Goal: Task Accomplishment & Management: Complete application form

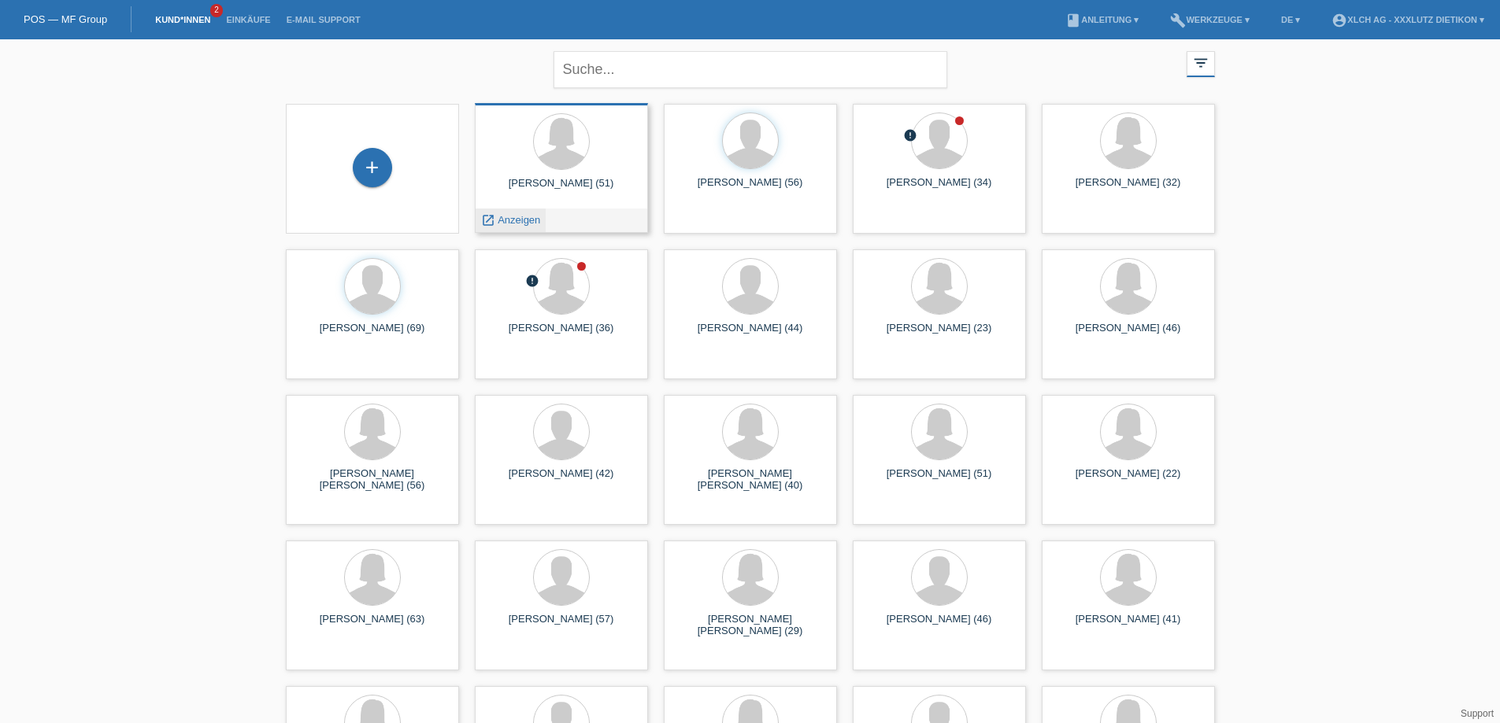
click at [528, 220] on span "Anzeigen" at bounding box center [518, 220] width 43 height 12
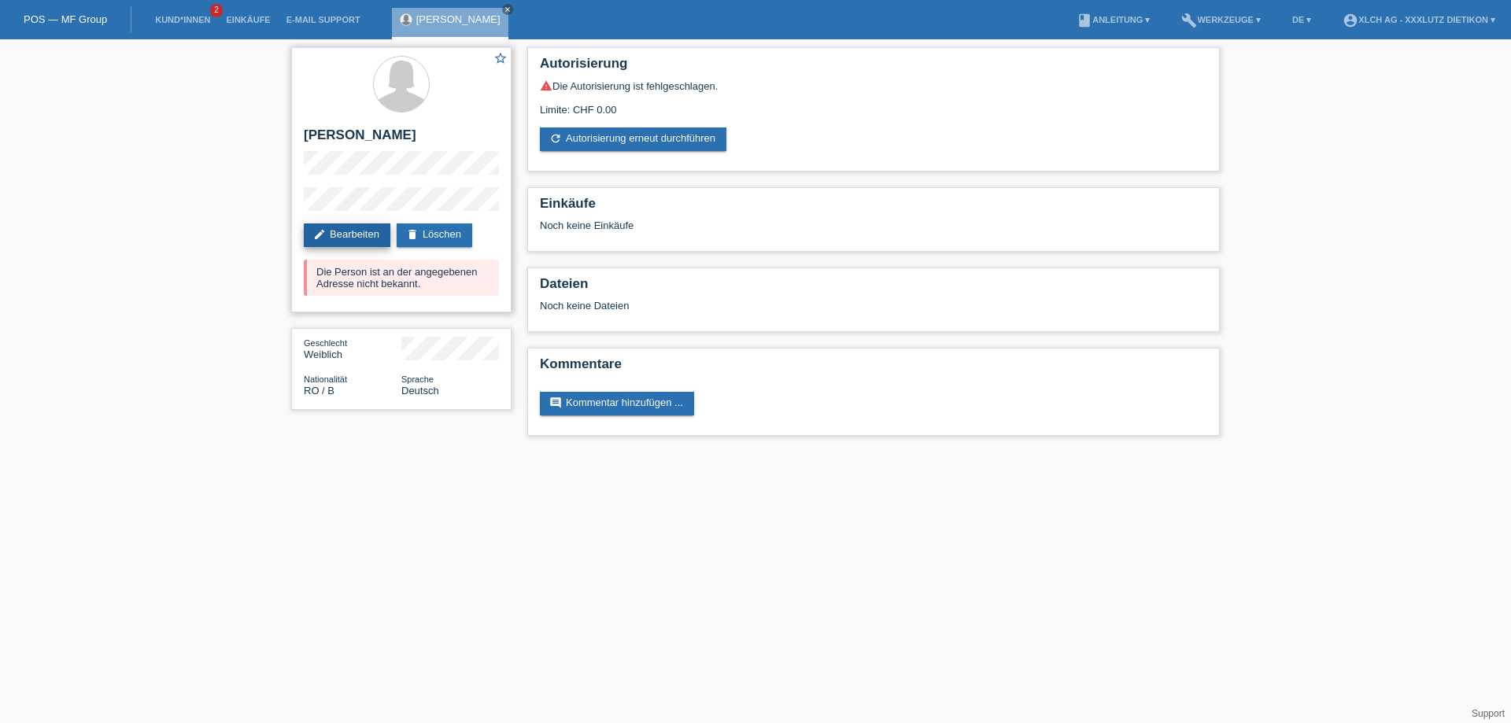
click at [359, 236] on link "edit Bearbeiten" at bounding box center [347, 236] width 87 height 24
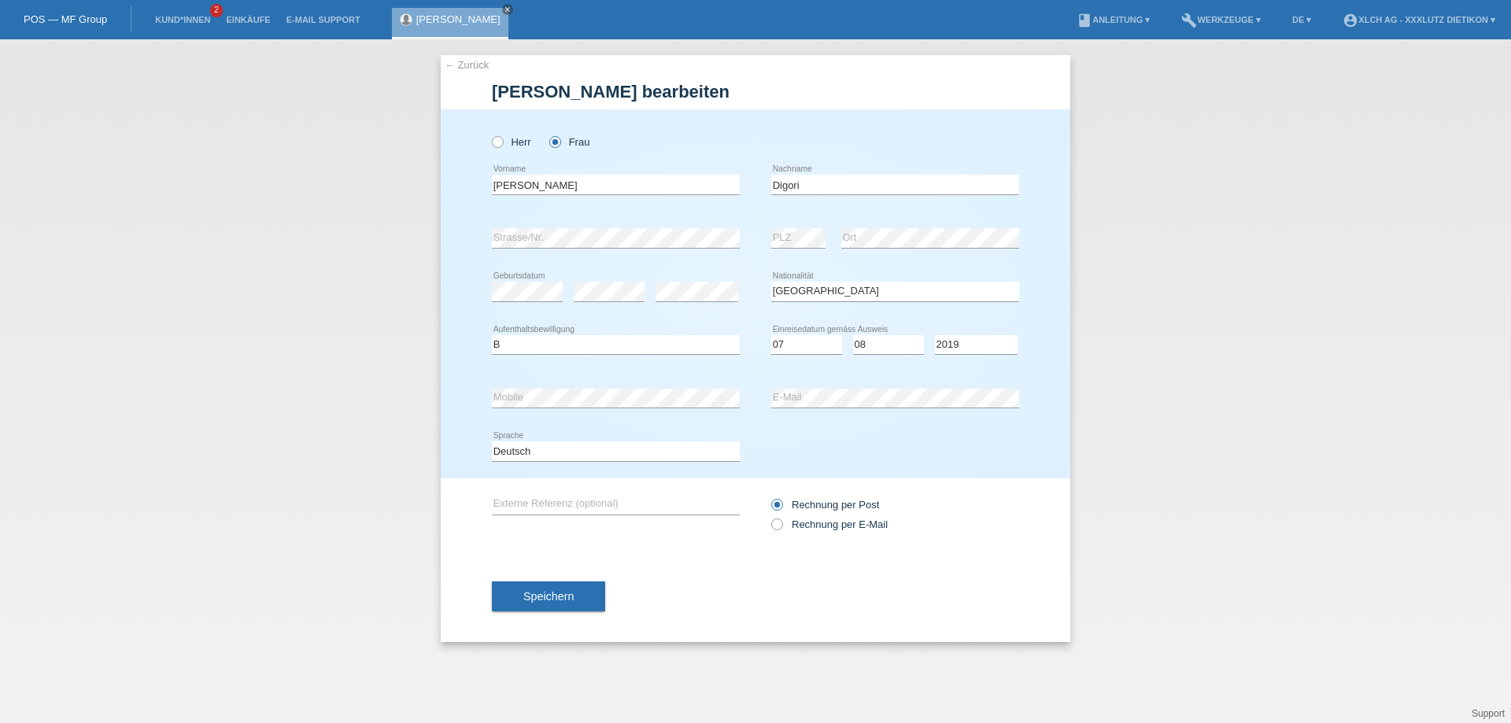
select select "RO"
select select "B"
select select "07"
select select "08"
select select "2019"
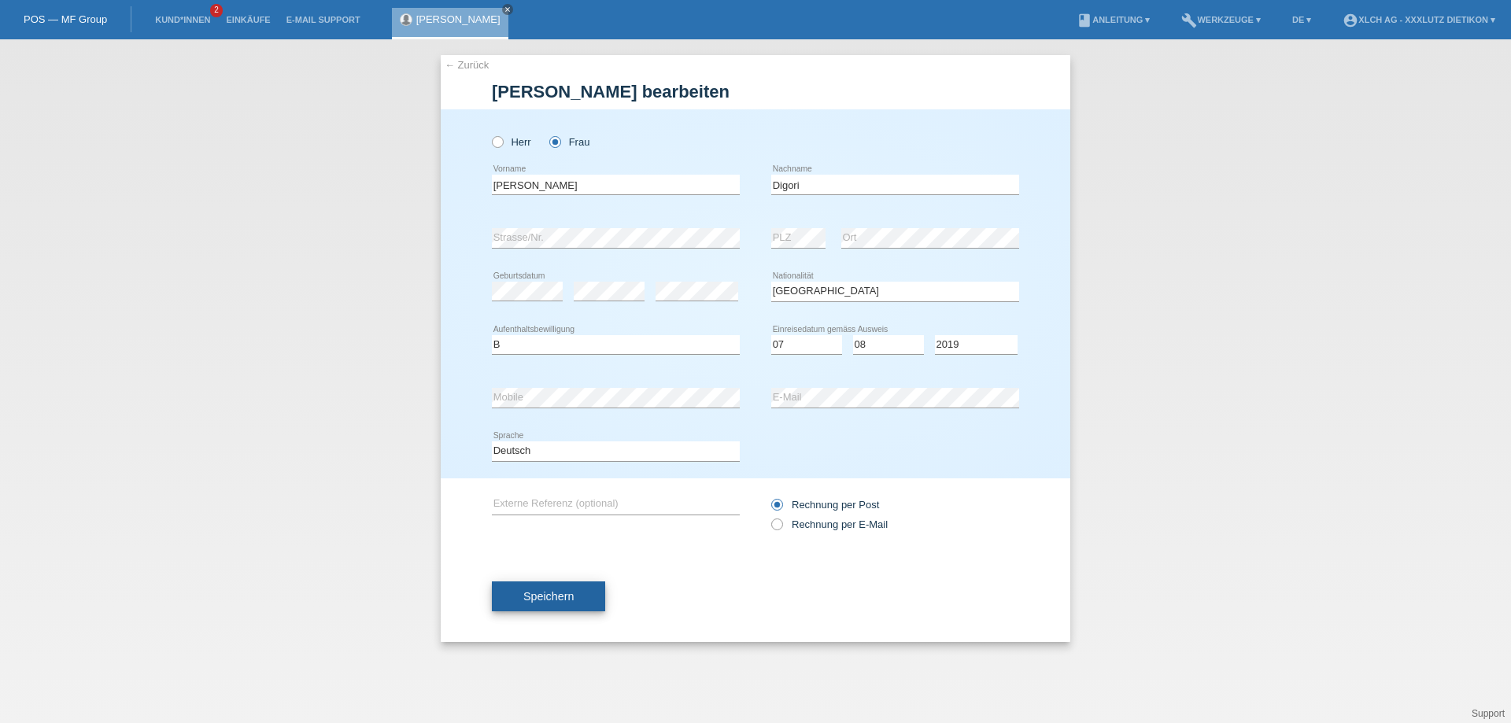
click at [542, 597] on span "Speichern" at bounding box center [548, 596] width 50 height 13
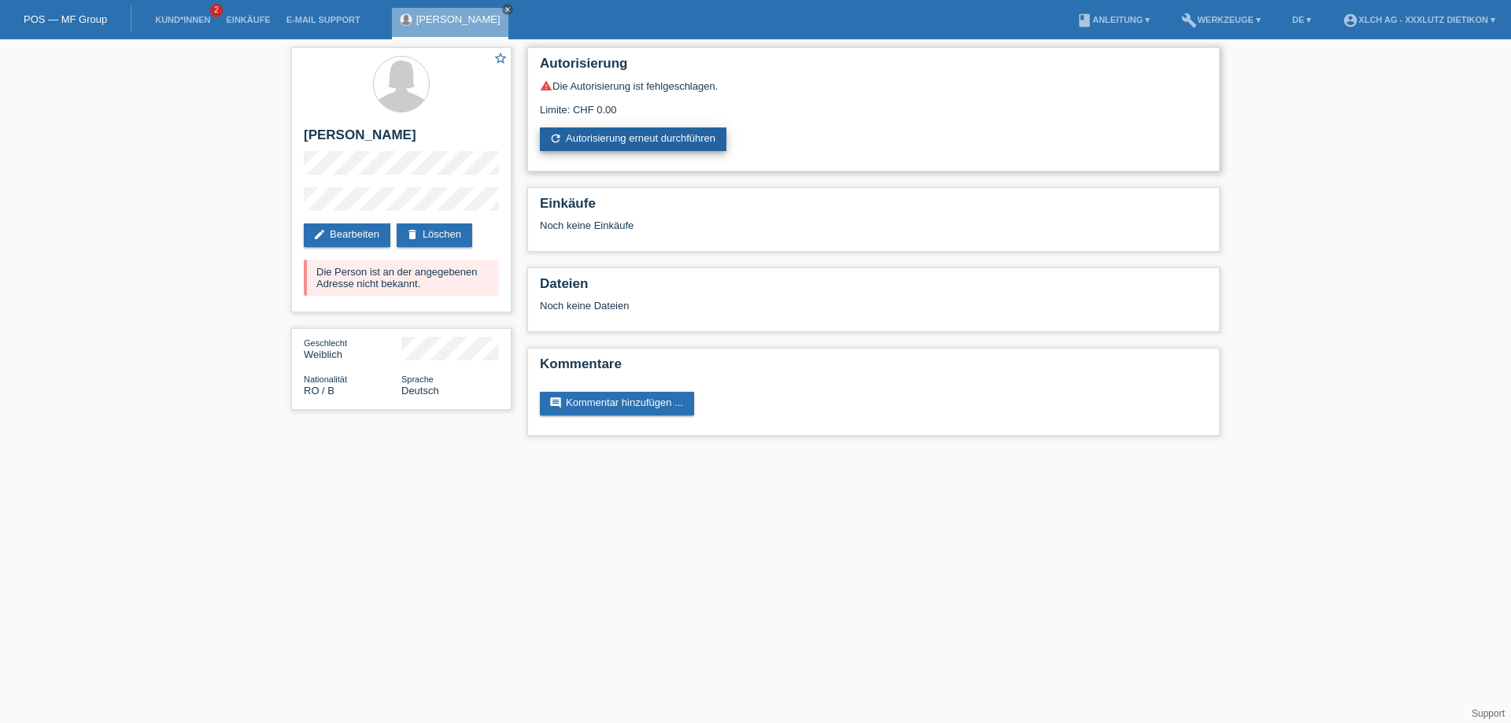
click at [653, 141] on link "refresh Autorisierung erneut durchführen" at bounding box center [633, 140] width 187 height 24
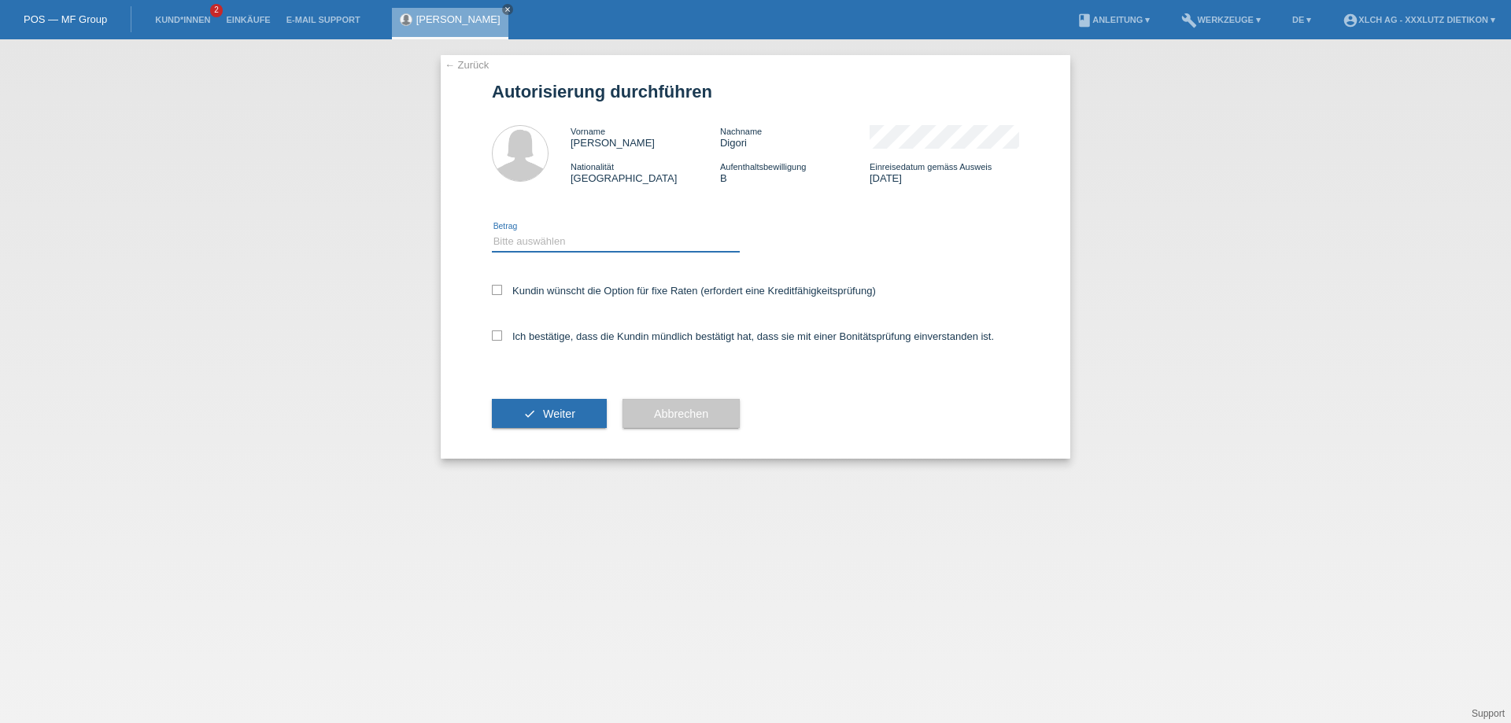
click at [671, 238] on select "Bitte auswählen CHF 1.00 - CHF 499.00 CHF 500.00 - CHF 1'999.00 CHF 2'000.00 - …" at bounding box center [616, 241] width 248 height 19
select select "3"
click at [492, 232] on select "Bitte auswählen CHF 1.00 - CHF 499.00 CHF 500.00 - CHF 1'999.00 CHF 2'000.00 - …" at bounding box center [616, 241] width 248 height 19
click at [501, 335] on icon at bounding box center [497, 336] width 10 height 10
click at [501, 335] on input "Ich bestätige, dass die Kundin mündlich bestätigt hat, dass sie mit einer Bonit…" at bounding box center [497, 336] width 10 height 10
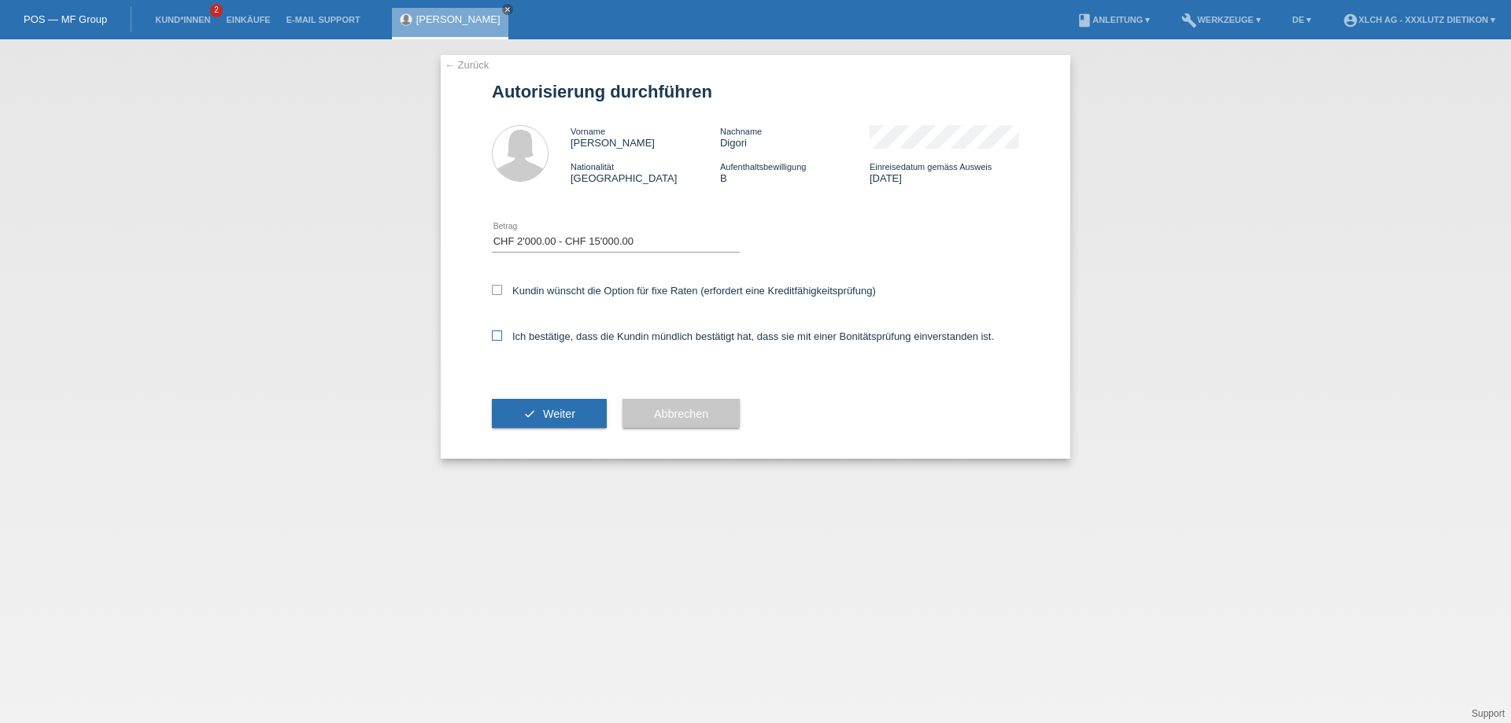
checkbox input "true"
click at [557, 414] on span "Weiter" at bounding box center [559, 414] width 32 height 13
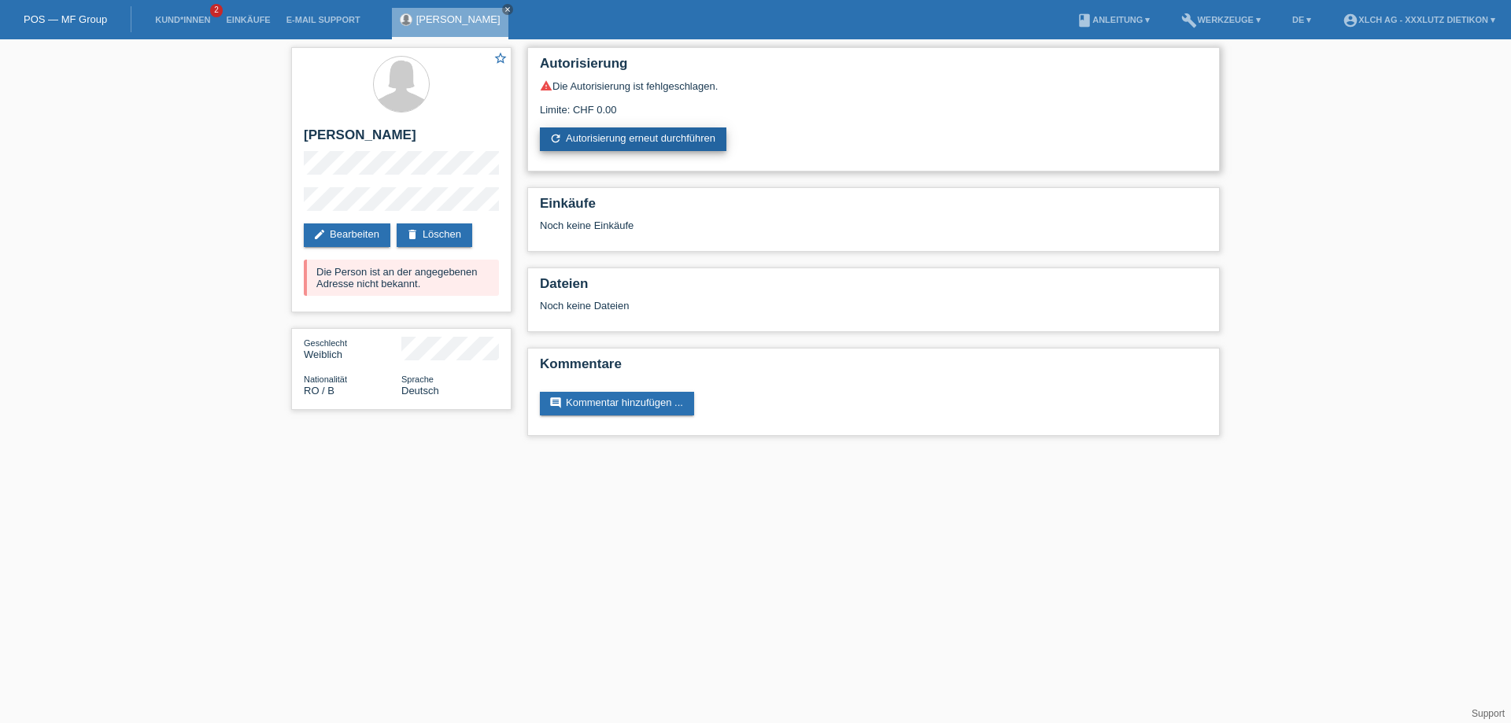
click at [684, 141] on link "refresh Autorisierung erneut durchführen" at bounding box center [633, 140] width 187 height 24
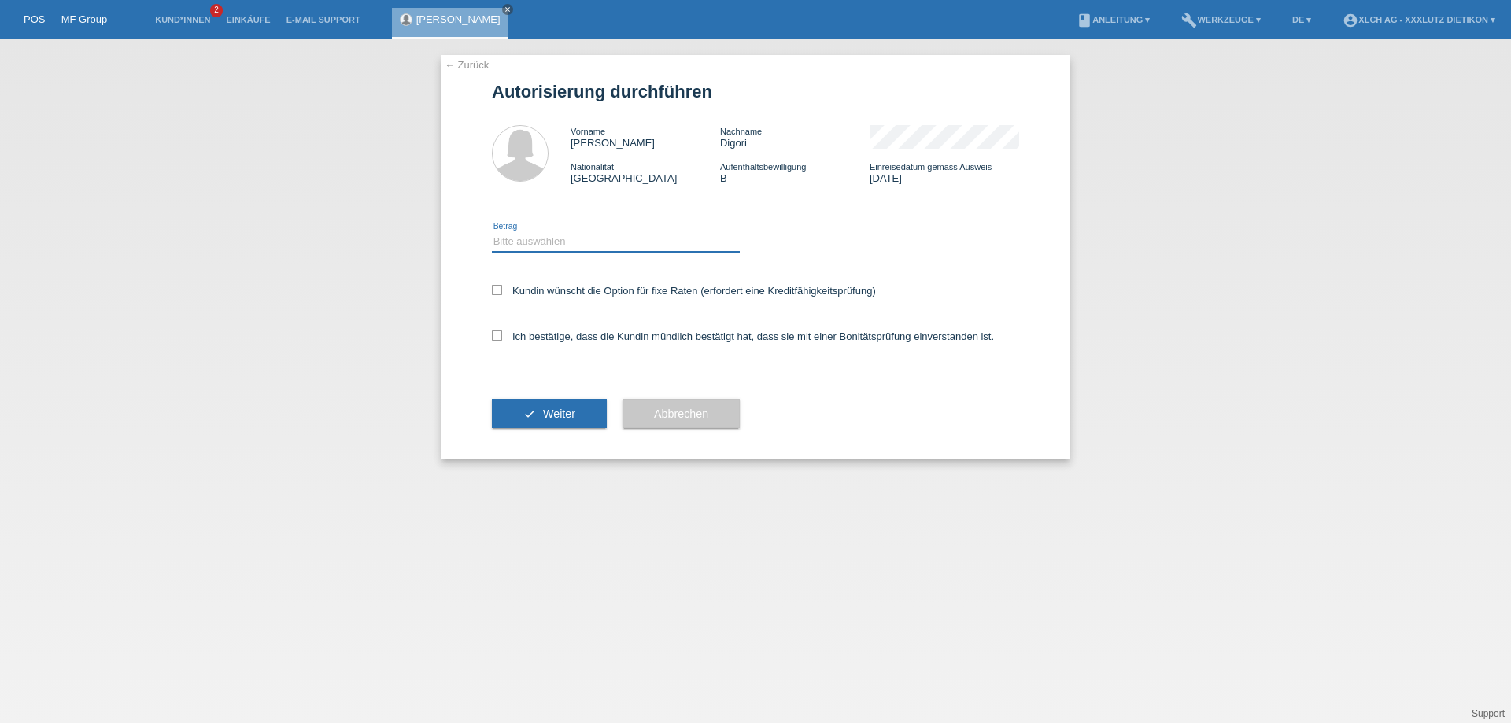
click at [705, 242] on select "Bitte auswählen CHF 1.00 - CHF 499.00 CHF 500.00 - CHF 1'999.00 CHF 2'000.00 - …" at bounding box center [616, 241] width 248 height 19
select select "3"
click at [492, 232] on select "Bitte auswählen CHF 1.00 - CHF 499.00 CHF 500.00 - CHF 1'999.00 CHF 2'000.00 - …" at bounding box center [616, 241] width 248 height 19
click at [542, 338] on label "Ich bestätige, dass die Kundin mündlich bestätigt hat, dass sie mit einer Bonit…" at bounding box center [743, 337] width 502 height 12
click at [502, 338] on input "Ich bestätige, dass die Kundin mündlich bestätigt hat, dass sie mit einer Bonit…" at bounding box center [497, 336] width 10 height 10
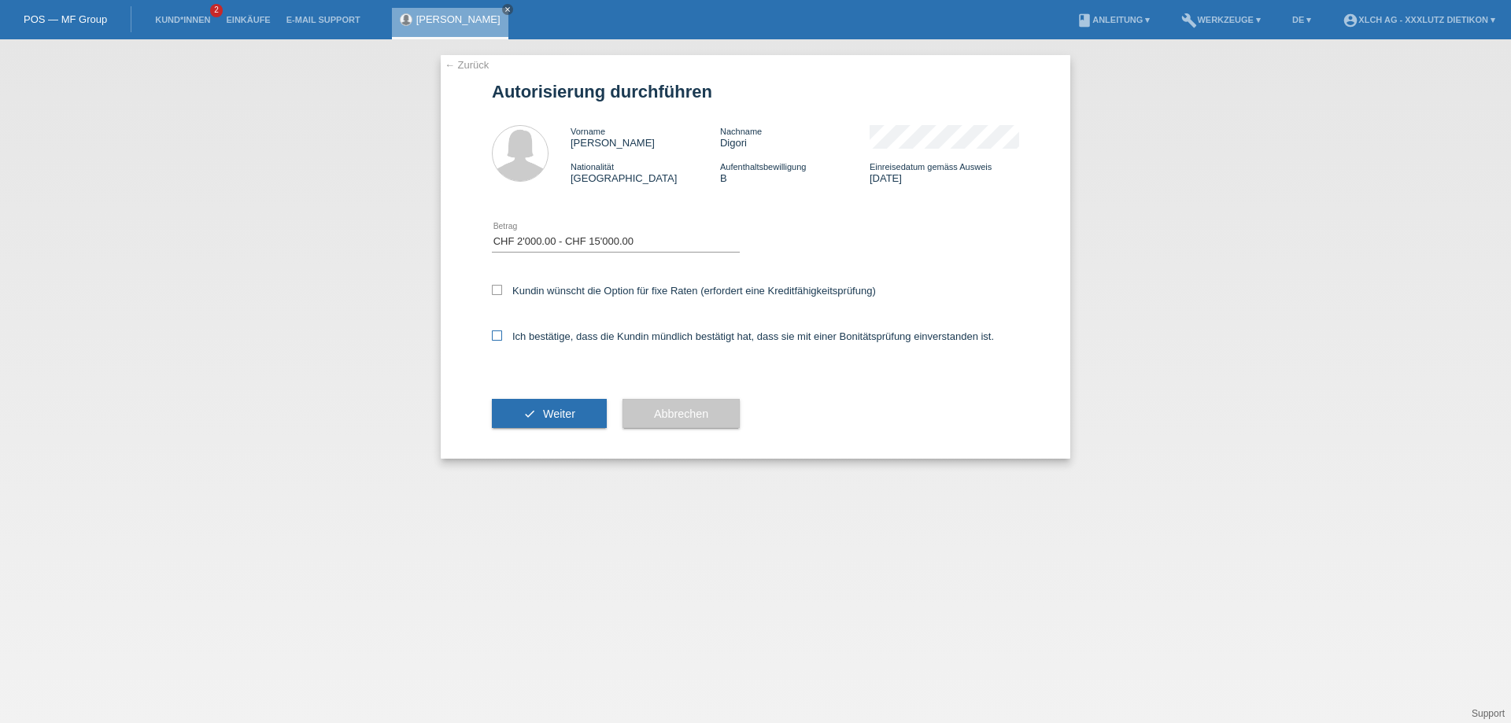
checkbox input "true"
click at [554, 414] on span "Weiter" at bounding box center [559, 414] width 32 height 13
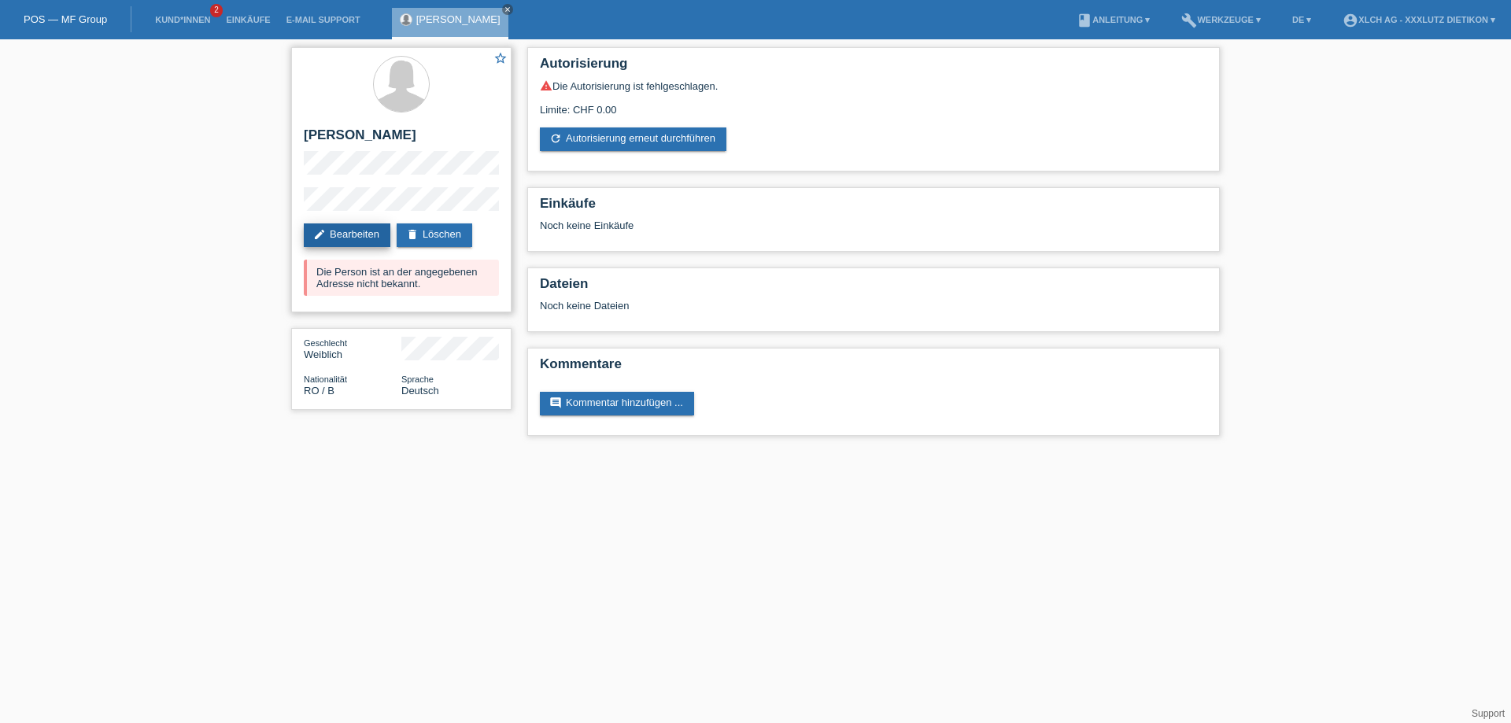
click at [387, 245] on link "edit Bearbeiten" at bounding box center [347, 236] width 87 height 24
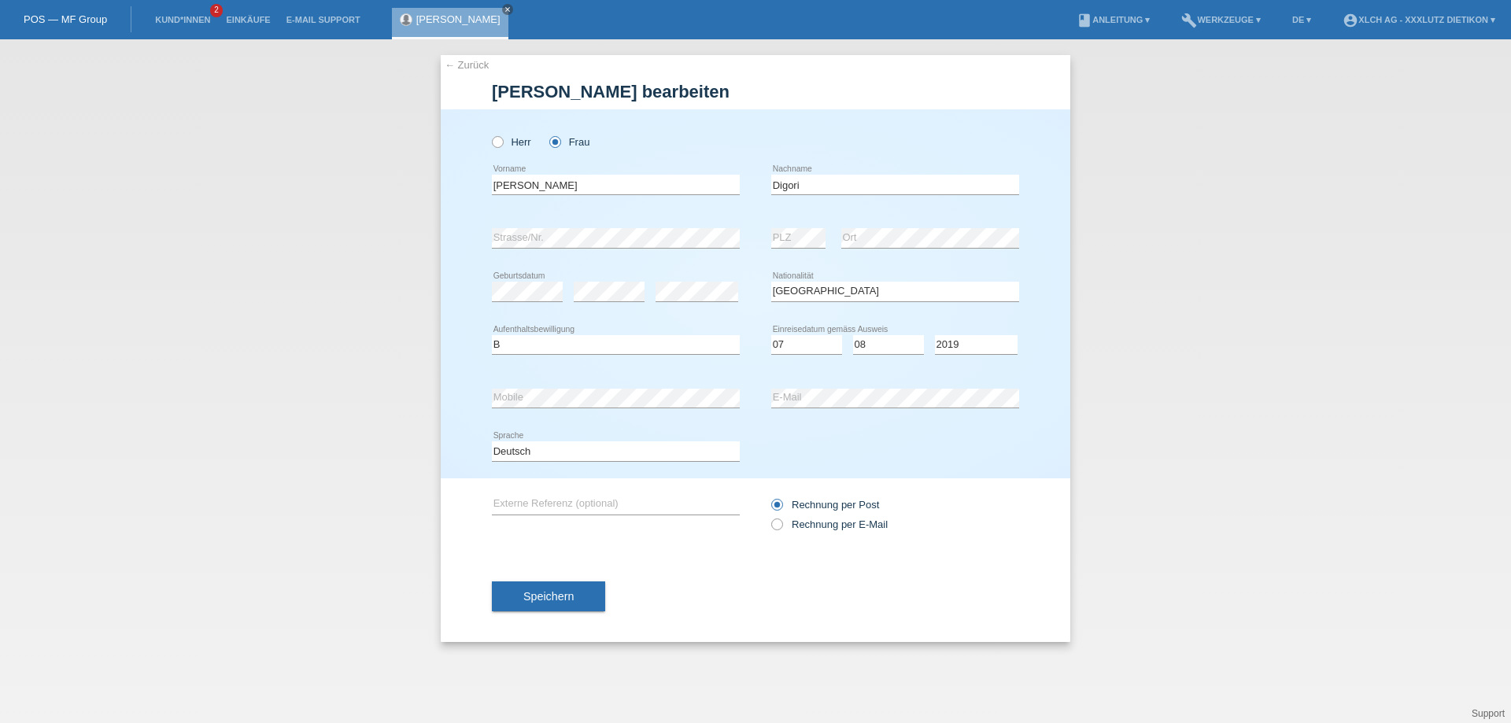
select select "RO"
select select "B"
select select "07"
select select "08"
select select "2019"
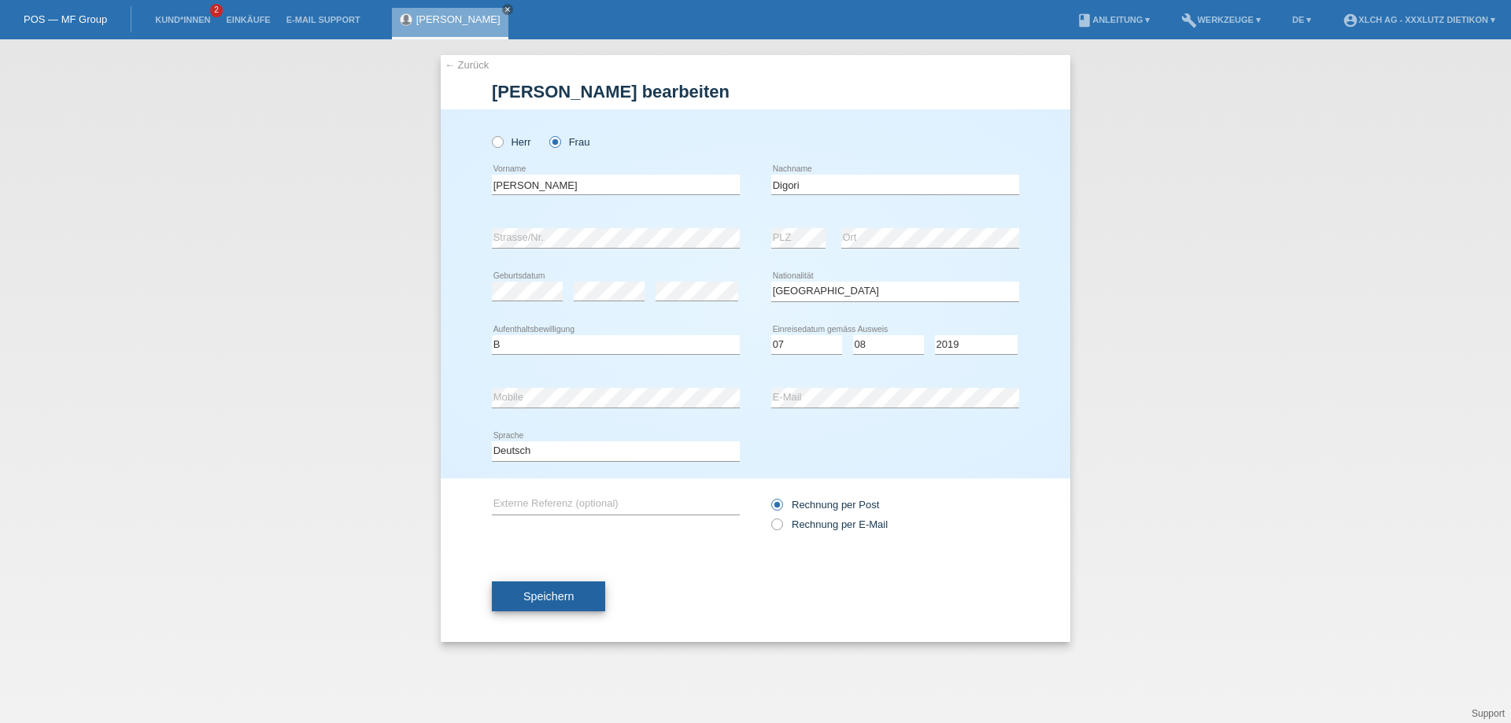
click at [562, 585] on button "Speichern" at bounding box center [548, 597] width 113 height 30
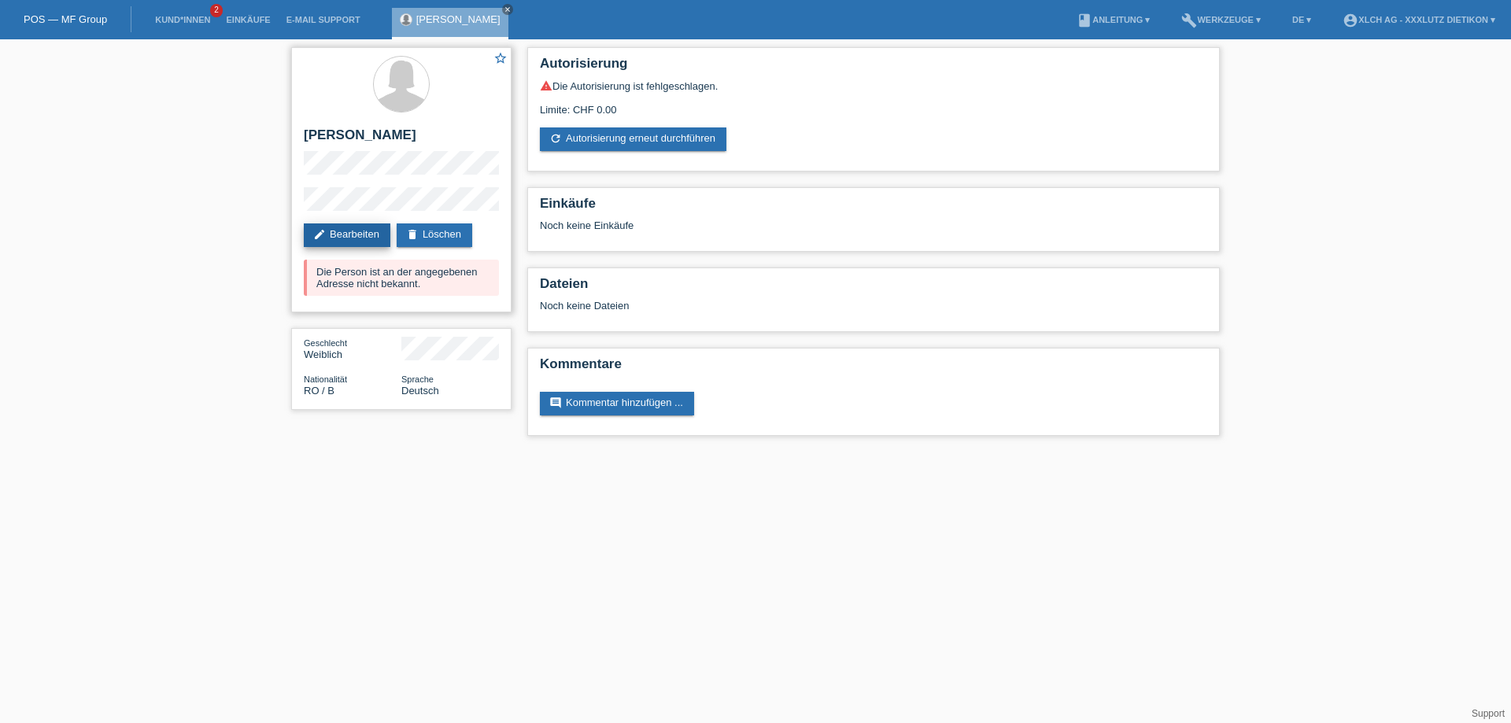
click at [331, 229] on link "edit Bearbeiten" at bounding box center [347, 236] width 87 height 24
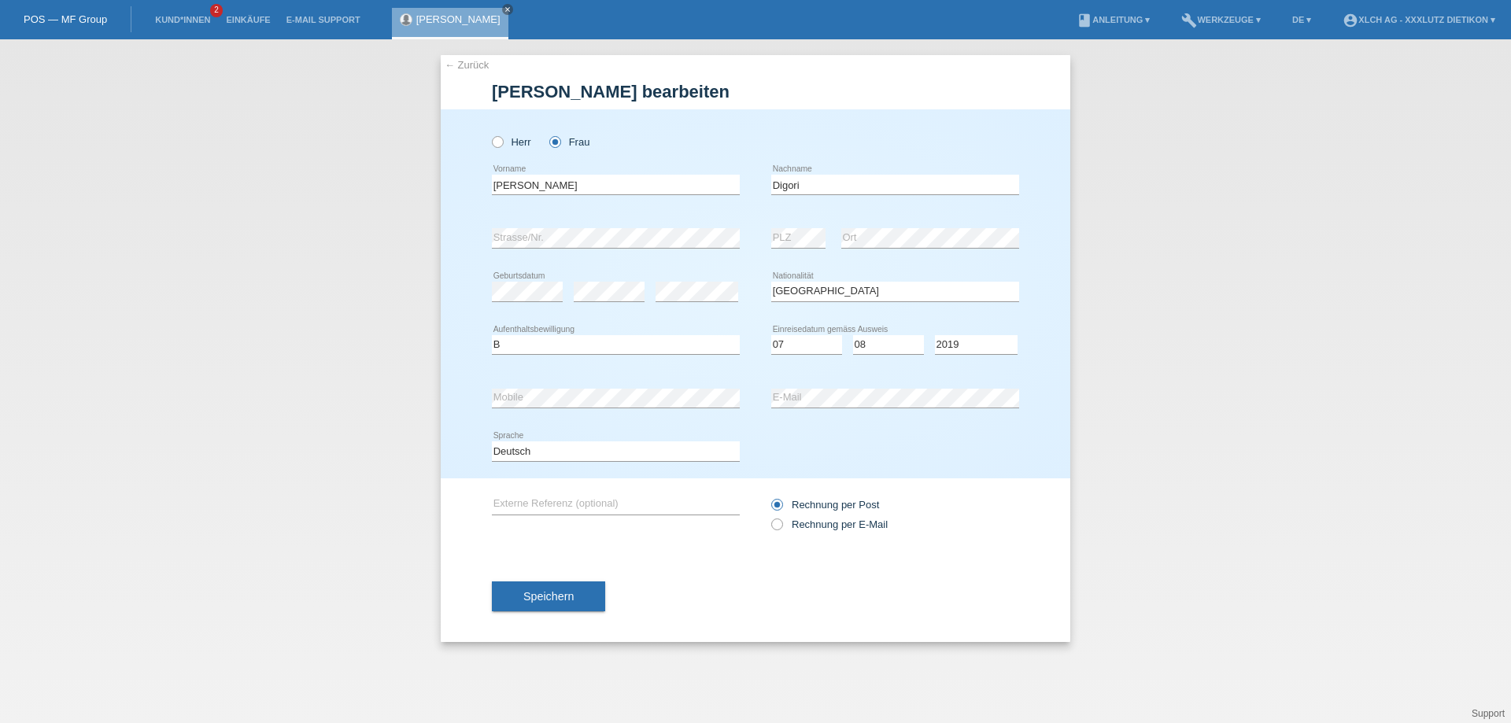
select select "RO"
select select "B"
select select "07"
select select "08"
select select "2019"
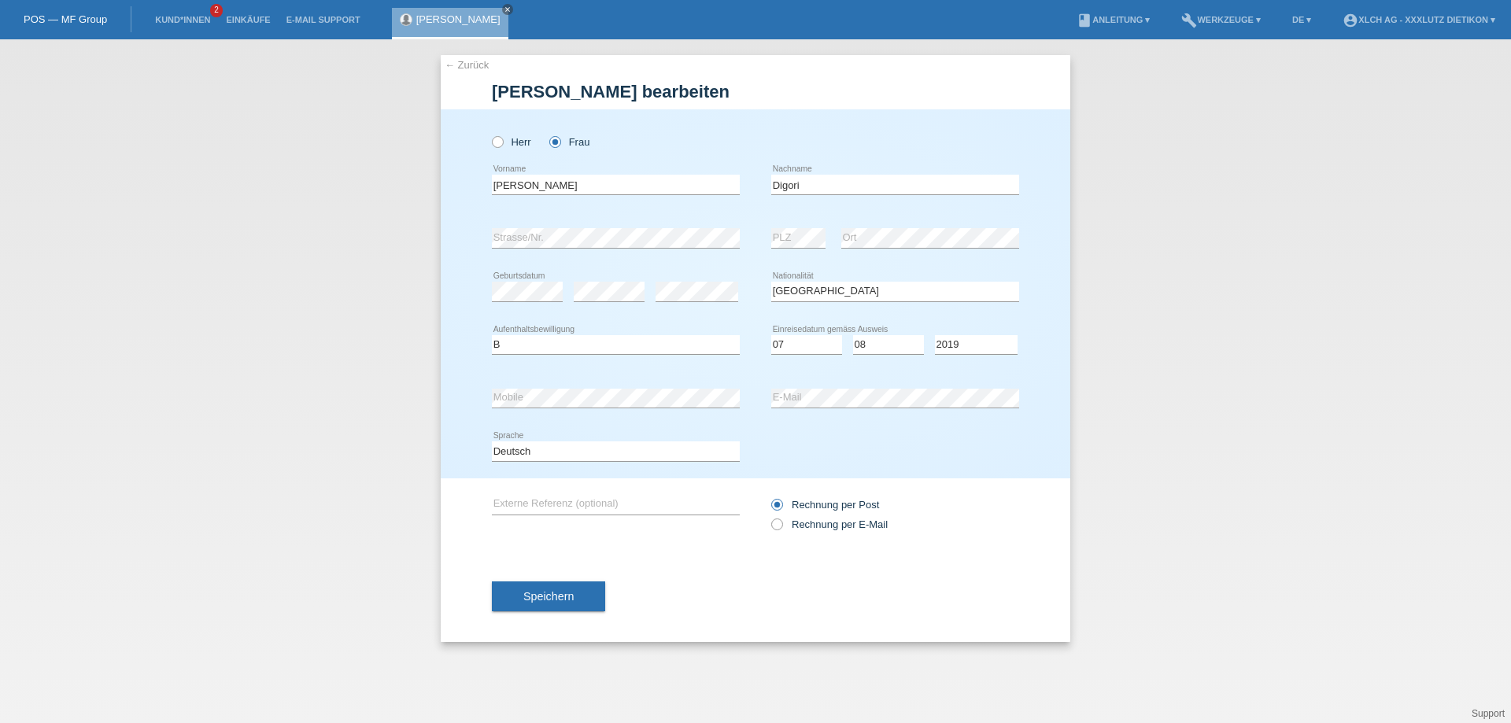
click at [623, 184] on input "[PERSON_NAME]" at bounding box center [616, 185] width 248 height 20
drag, startPoint x: 616, startPoint y: 195, endPoint x: 262, endPoint y: 196, distance: 353.4
click at [262, 196] on div "← Zurück Kundin bearbeiten Herr Frau a error Vorname Digori PLZ" at bounding box center [755, 381] width 1511 height 684
click at [569, 199] on div "a error Vorname" at bounding box center [616, 185] width 248 height 54
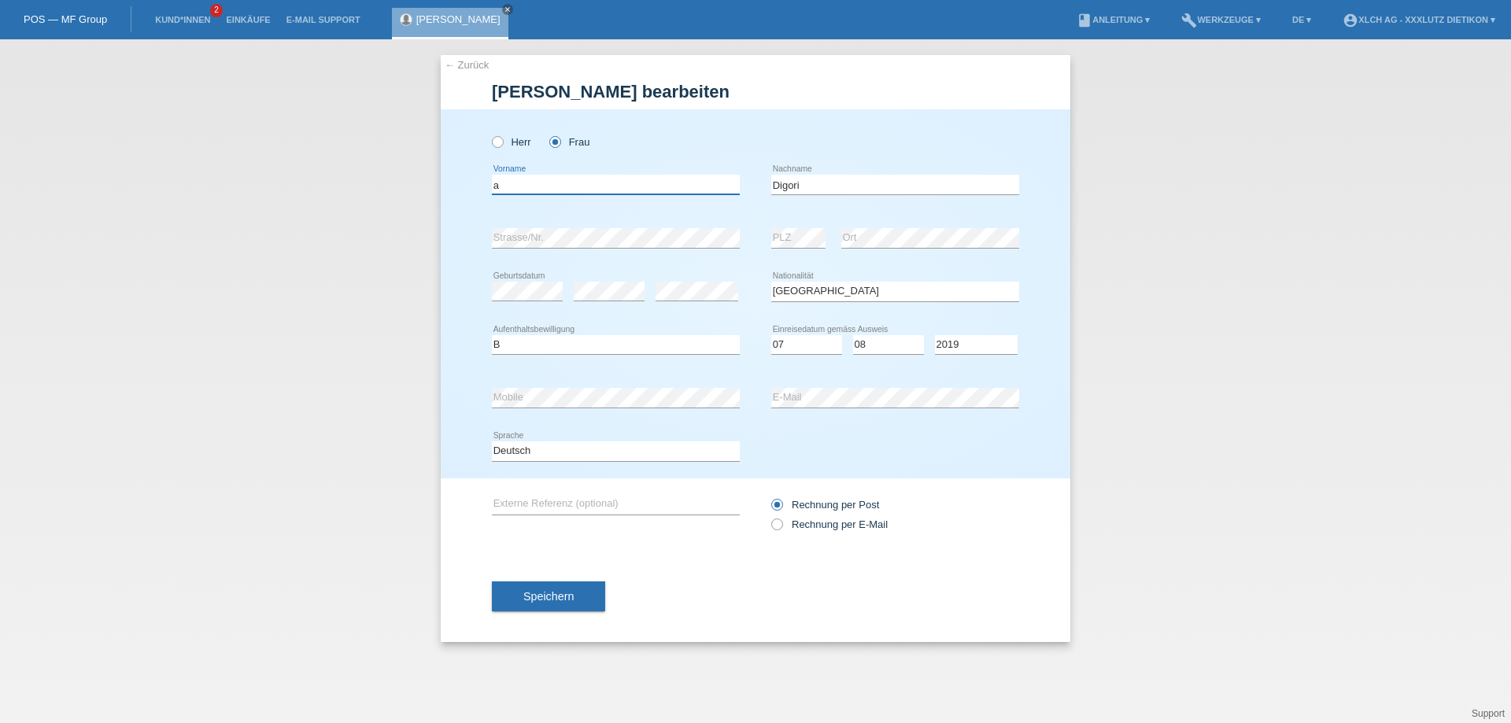
click at [575, 183] on input "a" at bounding box center [616, 185] width 248 height 20
drag, startPoint x: 575, startPoint y: 183, endPoint x: 266, endPoint y: 178, distance: 309.4
click at [266, 178] on div "← Zurück Kundin bearbeiten Herr Frau a error Vorname Digori PLZ" at bounding box center [755, 381] width 1511 height 684
type input "Catalina"
click at [569, 581] on div "Speichern" at bounding box center [755, 596] width 527 height 91
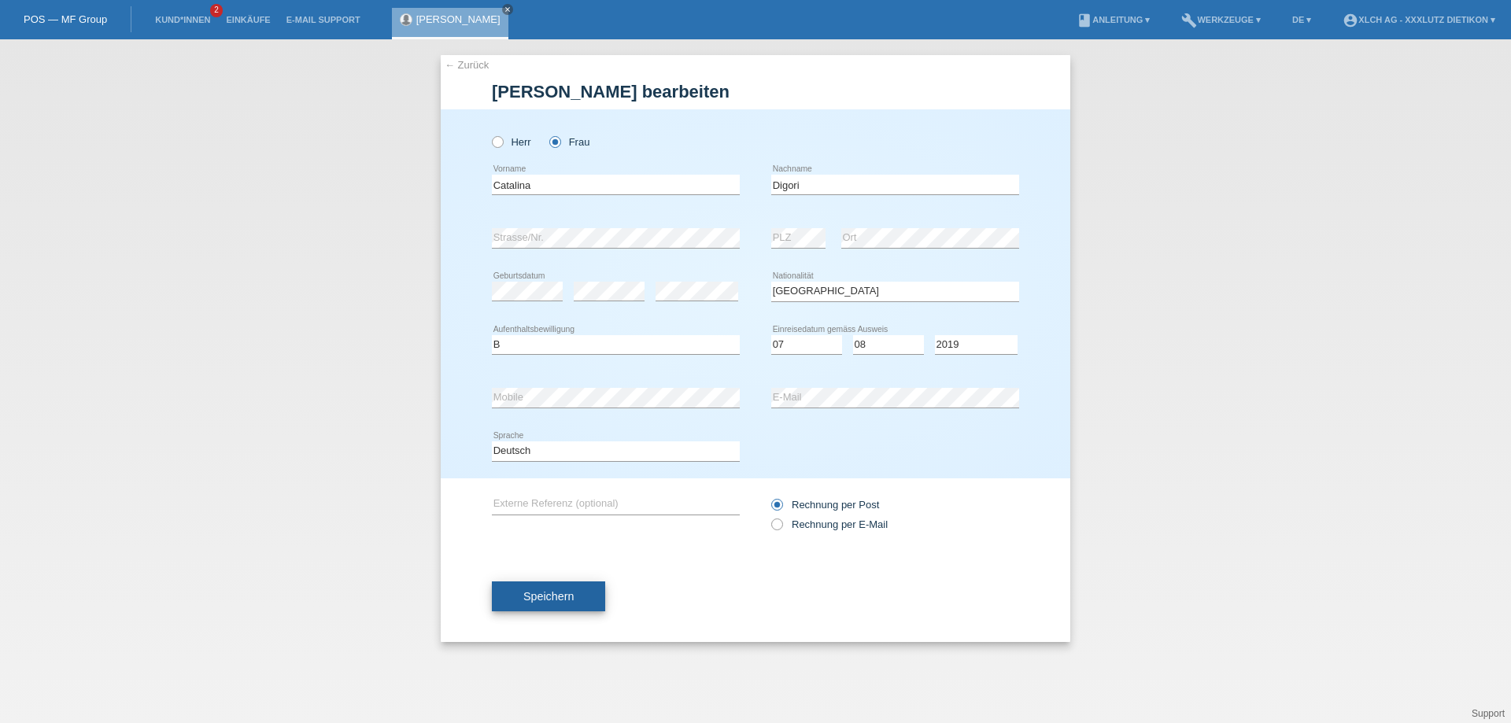
click at [570, 593] on span "Speichern" at bounding box center [548, 596] width 50 height 13
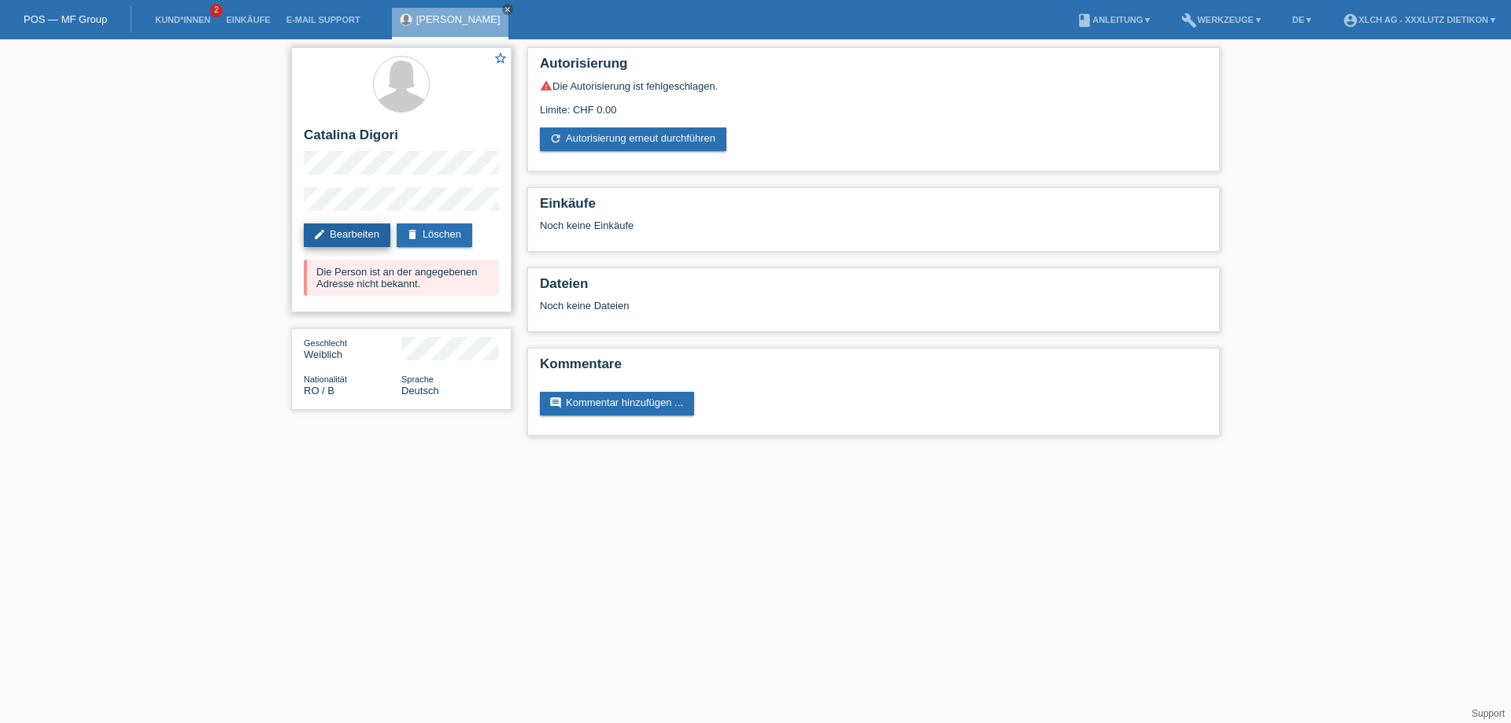
click at [329, 236] on link "edit Bearbeiten" at bounding box center [347, 236] width 87 height 24
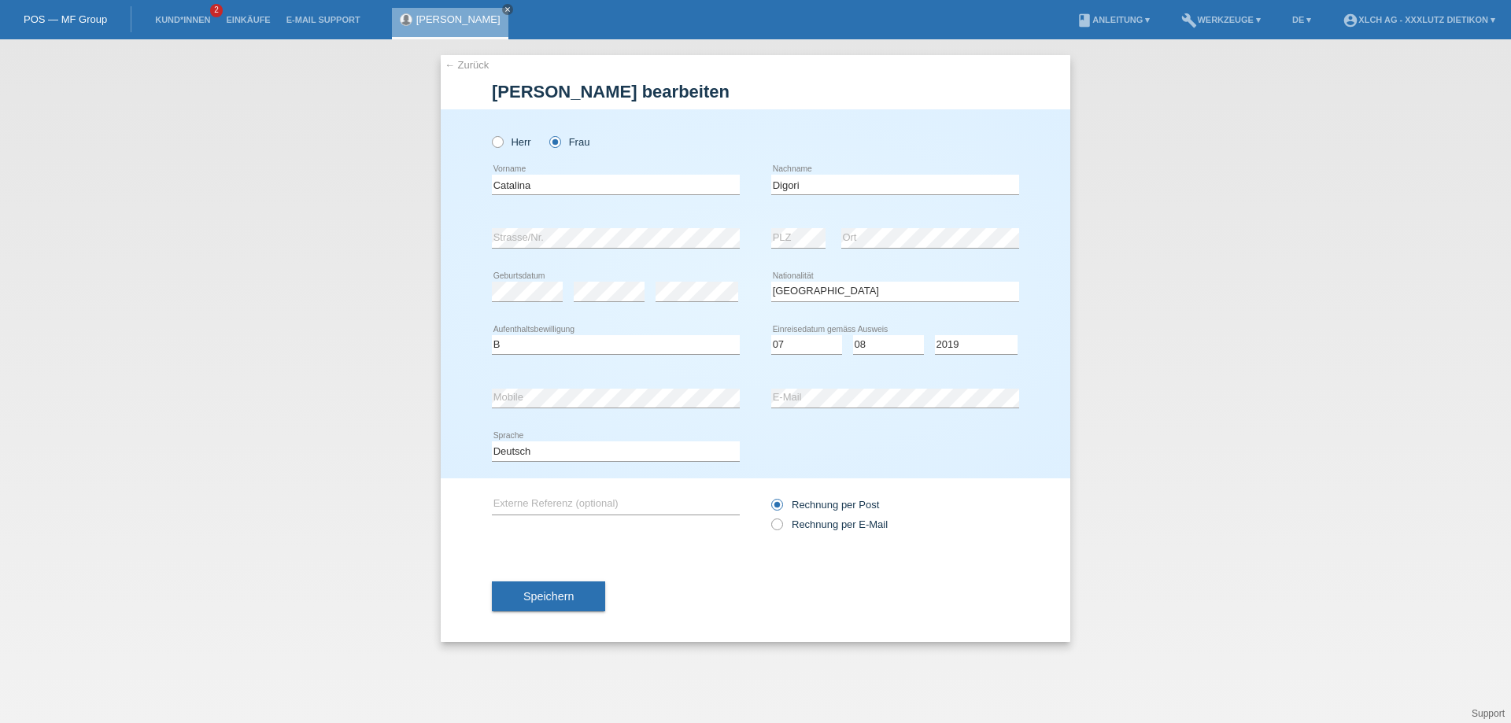
select select "RO"
select select "B"
select select "07"
select select "08"
select select "2019"
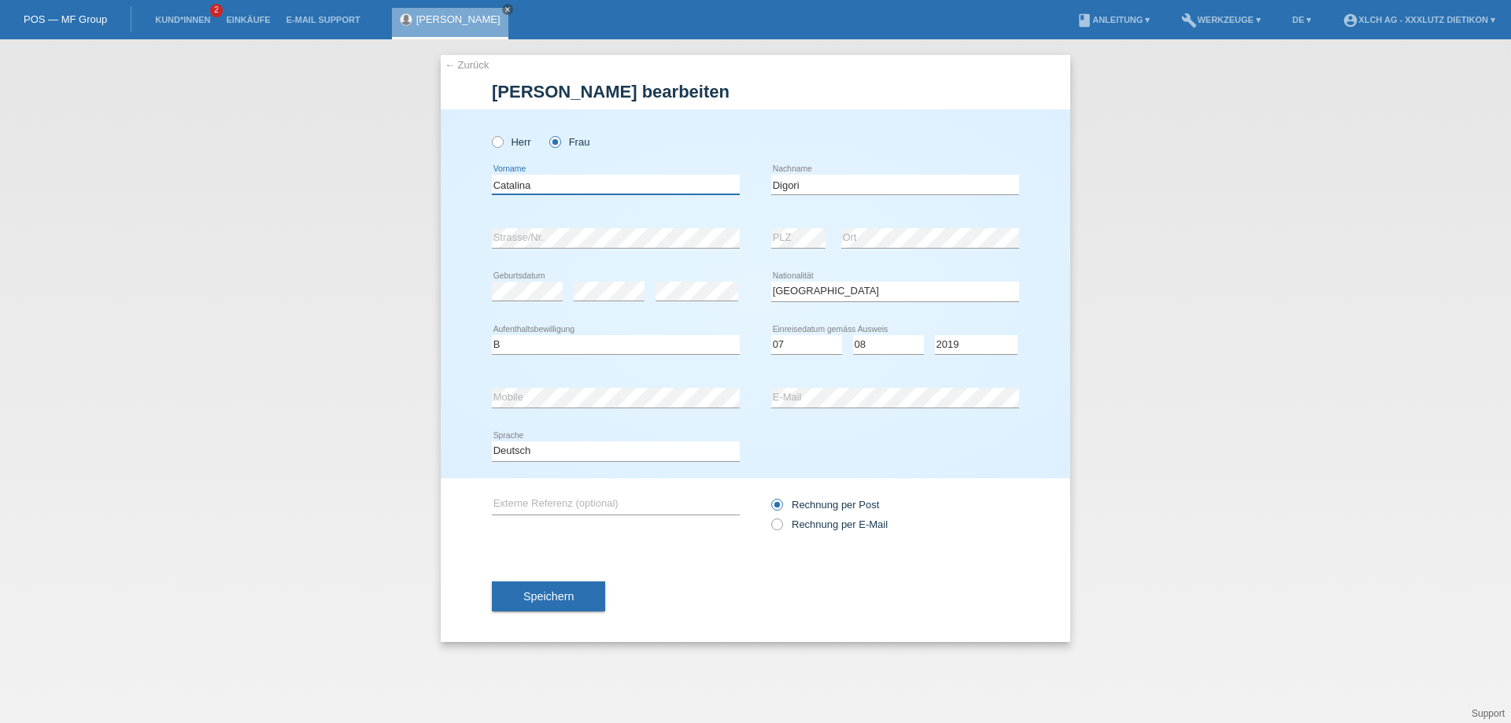
click at [566, 190] on input "Catalina" at bounding box center [616, 185] width 248 height 20
drag, startPoint x: 0, startPoint y: 0, endPoint x: 183, endPoint y: 152, distance: 238.2
click at [187, 152] on div "← Zurück Kundin bearbeiten Herr Frau Catalina error Vorname PLZ" at bounding box center [755, 381] width 1511 height 684
type input "[PERSON_NAME]"
click at [542, 597] on span "Speichern" at bounding box center [548, 596] width 50 height 13
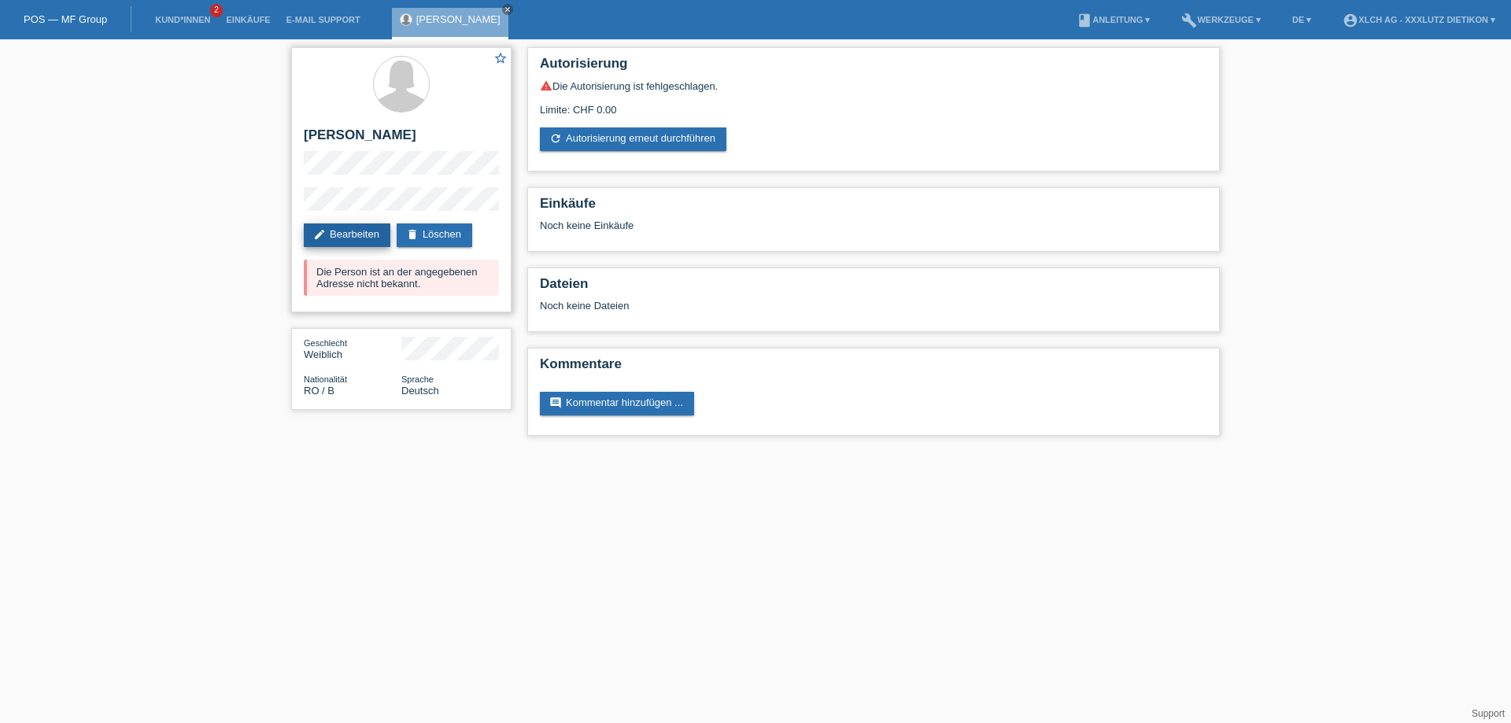
click at [362, 230] on link "edit Bearbeiten" at bounding box center [347, 236] width 87 height 24
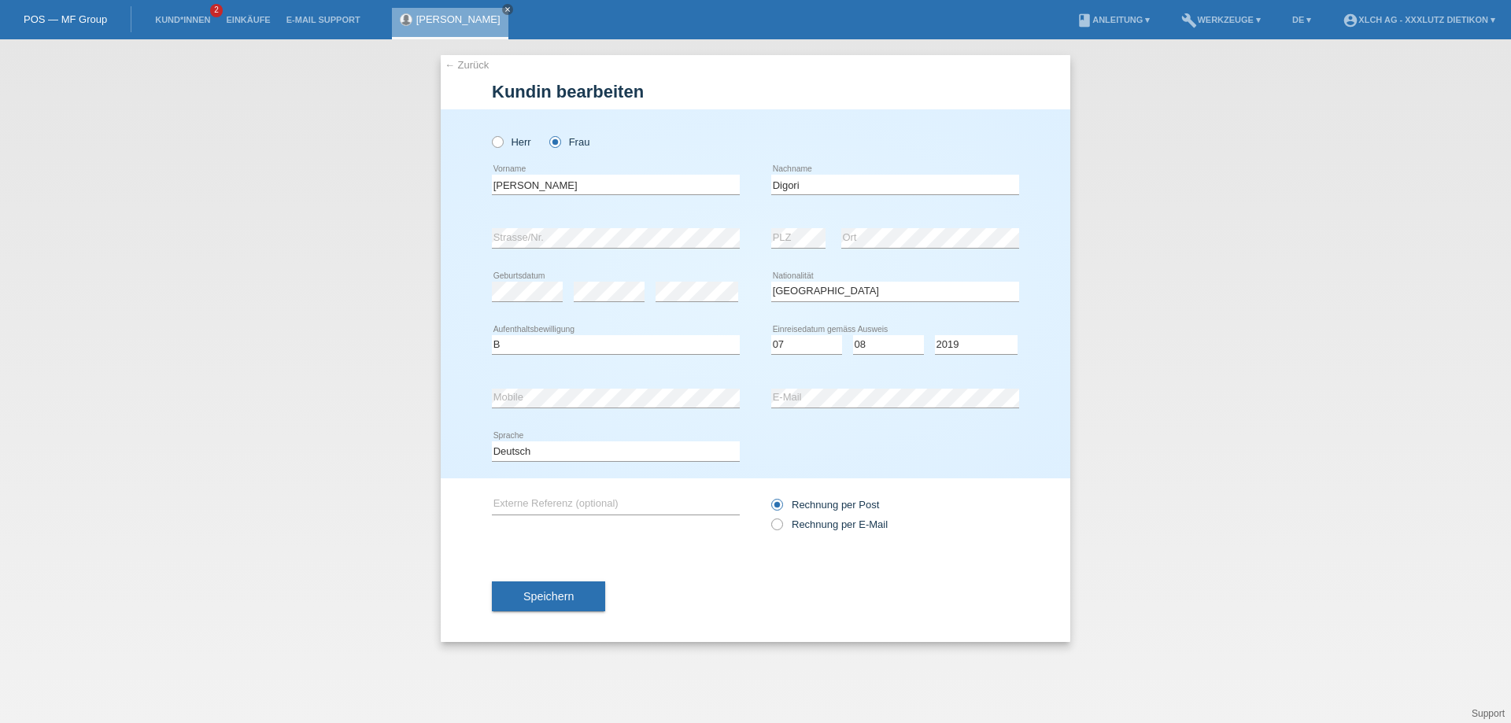
select select "RO"
select select "B"
select select "07"
select select "08"
select select "2019"
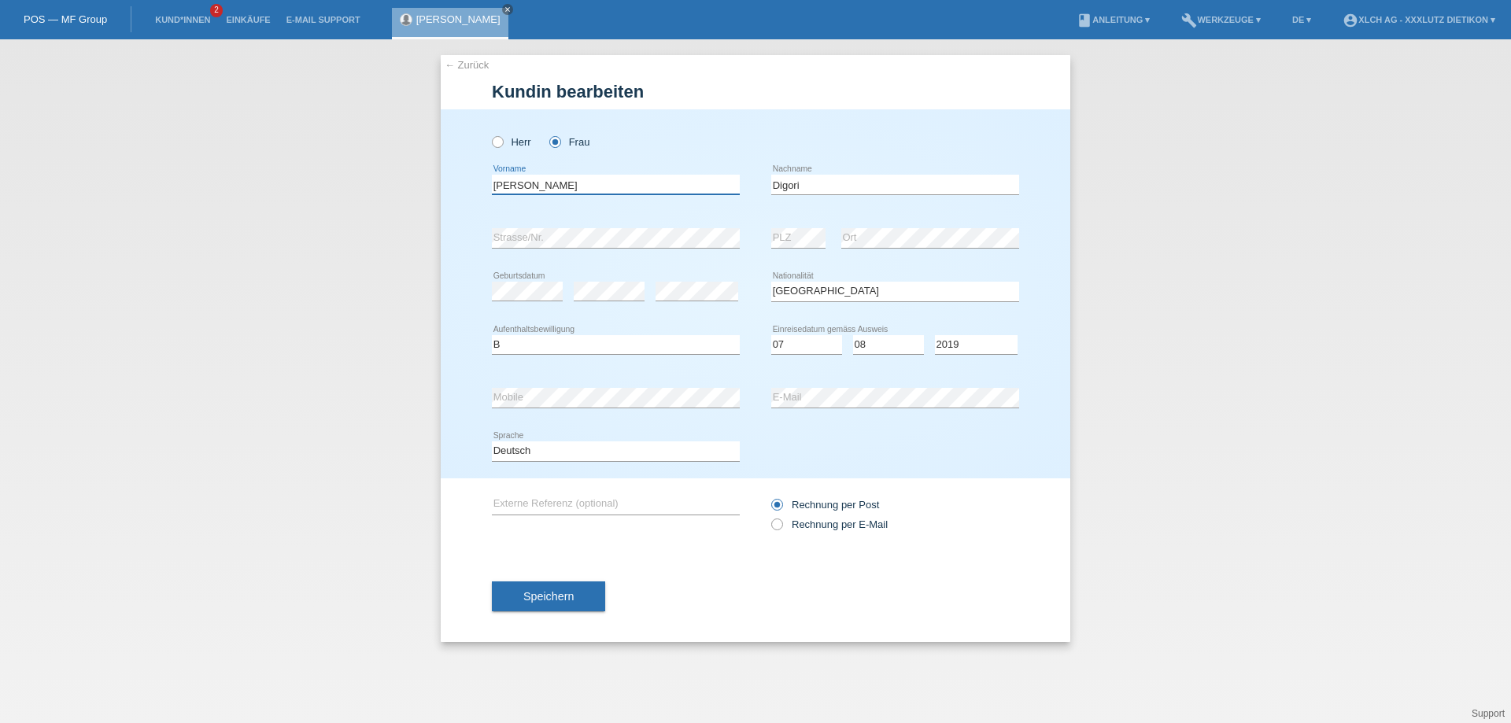
click at [651, 179] on input "[PERSON_NAME]" at bounding box center [616, 185] width 248 height 20
type input "[PERSON_NAME]"
click at [579, 597] on button "Speichern" at bounding box center [548, 597] width 113 height 30
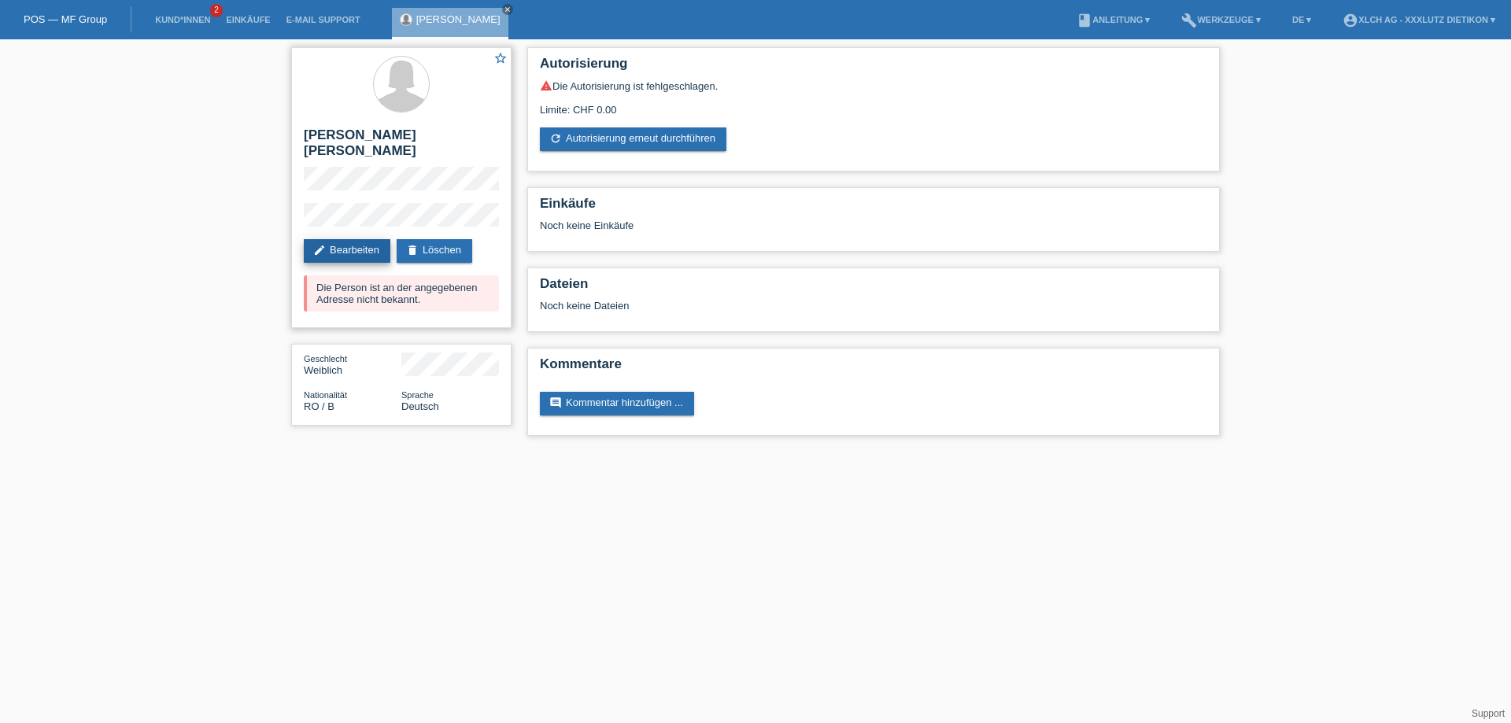
click at [373, 239] on link "edit Bearbeiten" at bounding box center [347, 251] width 87 height 24
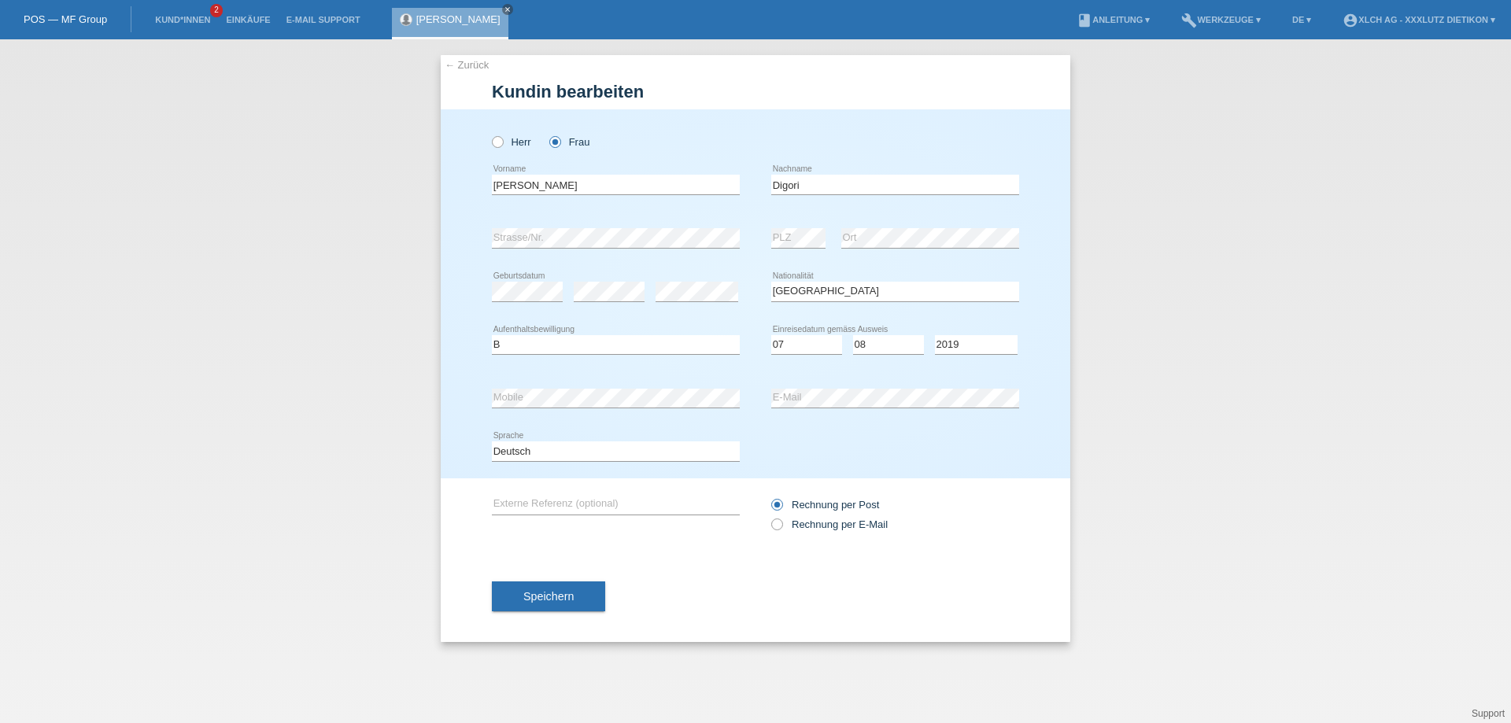
select select "RO"
select select "B"
select select "07"
select select "08"
select select "2019"
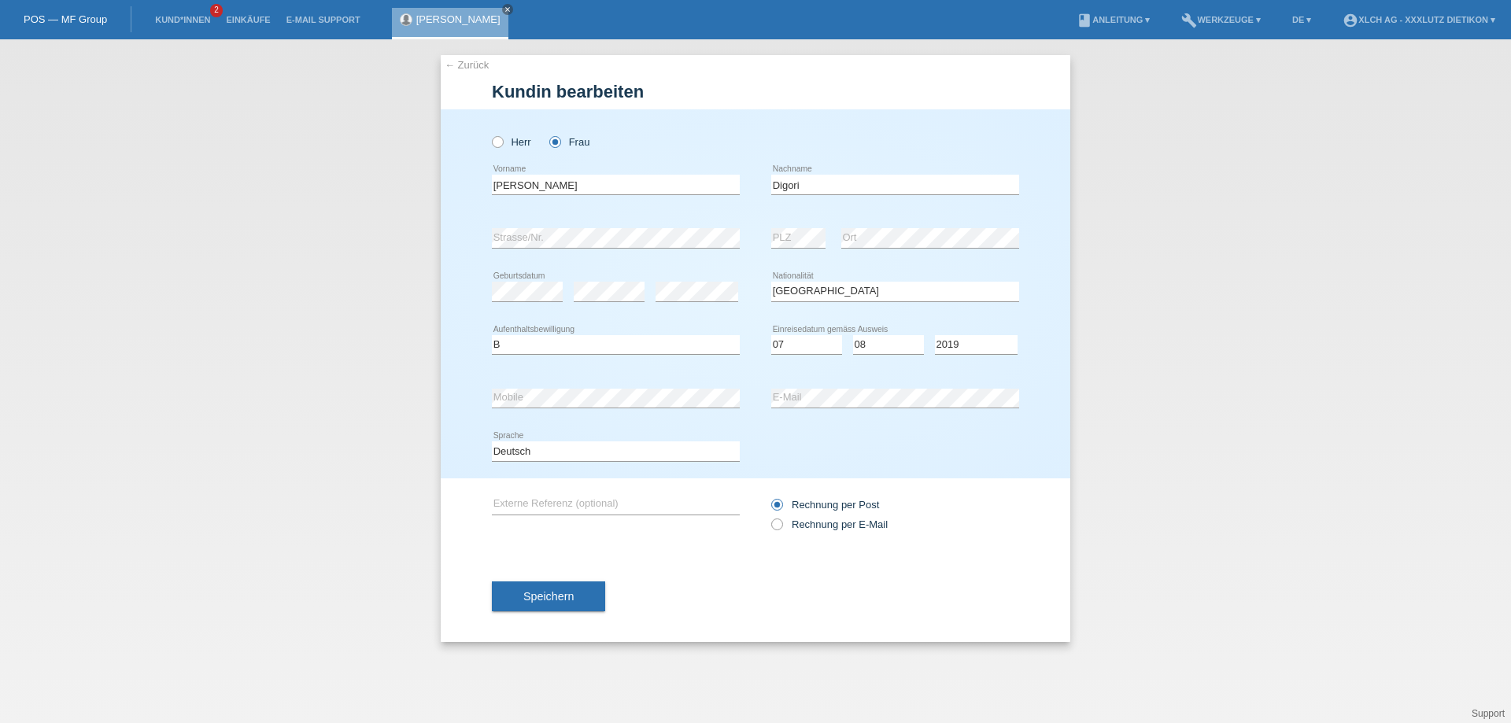
click at [601, 185] on input "Elvira Catalina" at bounding box center [616, 185] width 248 height 20
type input "[PERSON_NAME]"
click at [555, 614] on div "Speichern" at bounding box center [755, 596] width 527 height 91
click at [621, 498] on input "text" at bounding box center [616, 505] width 248 height 20
click at [566, 603] on button "Speichern" at bounding box center [548, 597] width 113 height 30
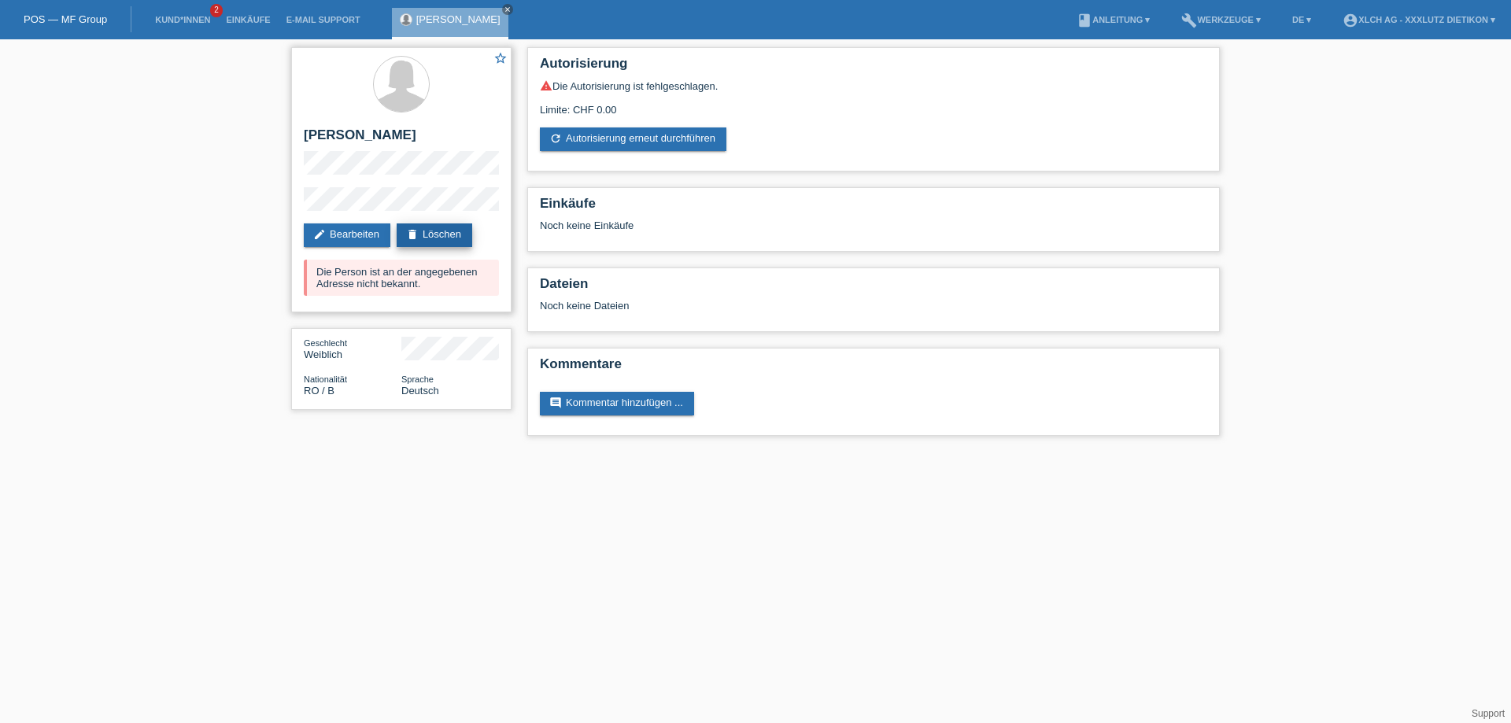
click at [457, 228] on link "delete Löschen" at bounding box center [435, 236] width 76 height 24
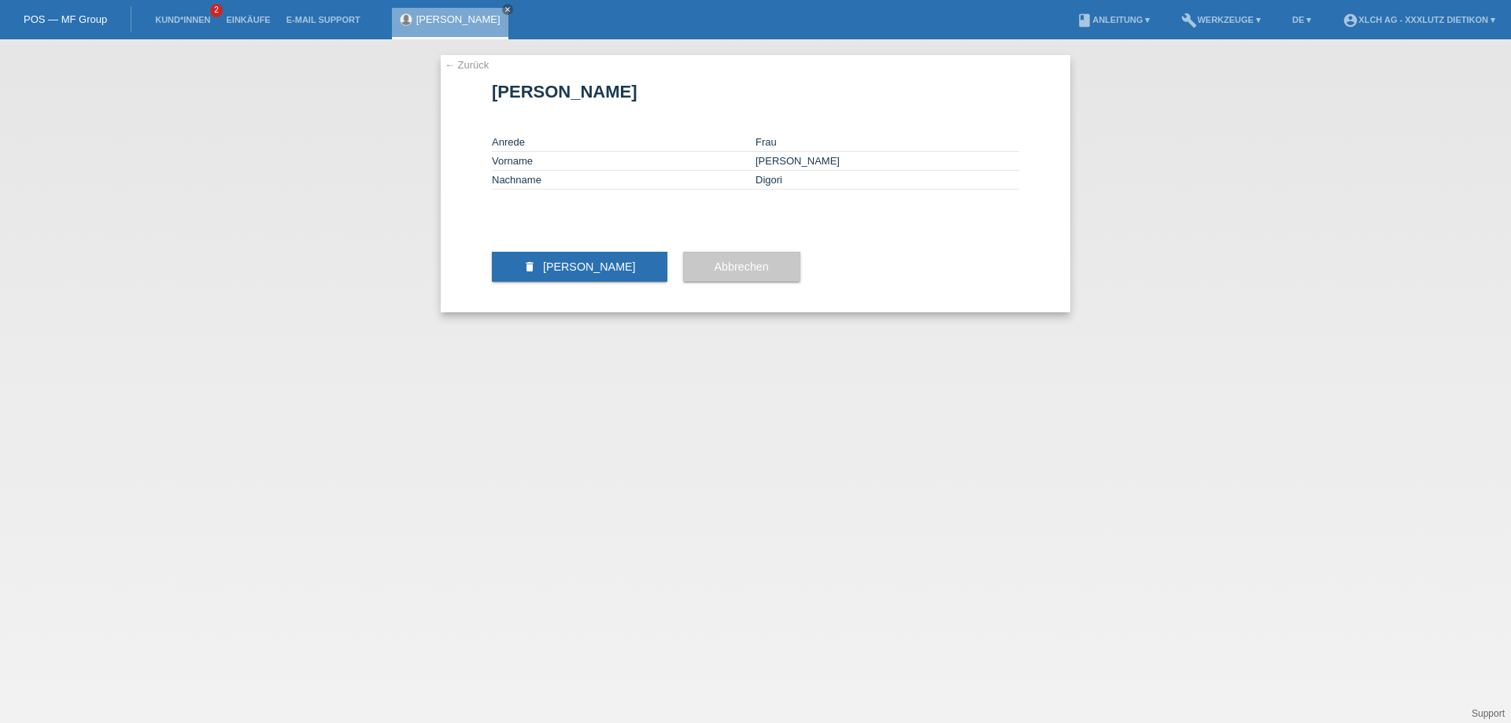
click at [567, 273] on span "Kundin löschen" at bounding box center [589, 267] width 93 height 13
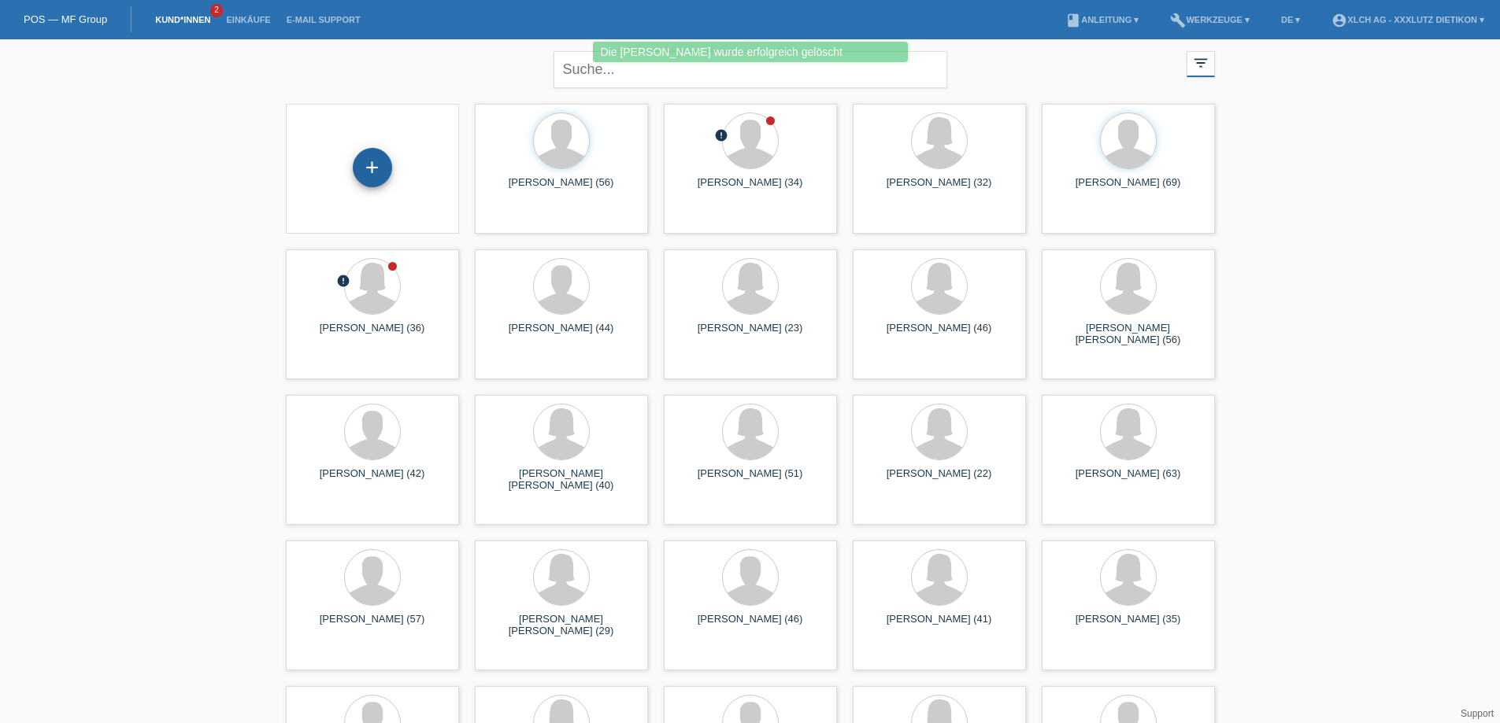
click at [370, 170] on div "+" at bounding box center [372, 167] width 39 height 39
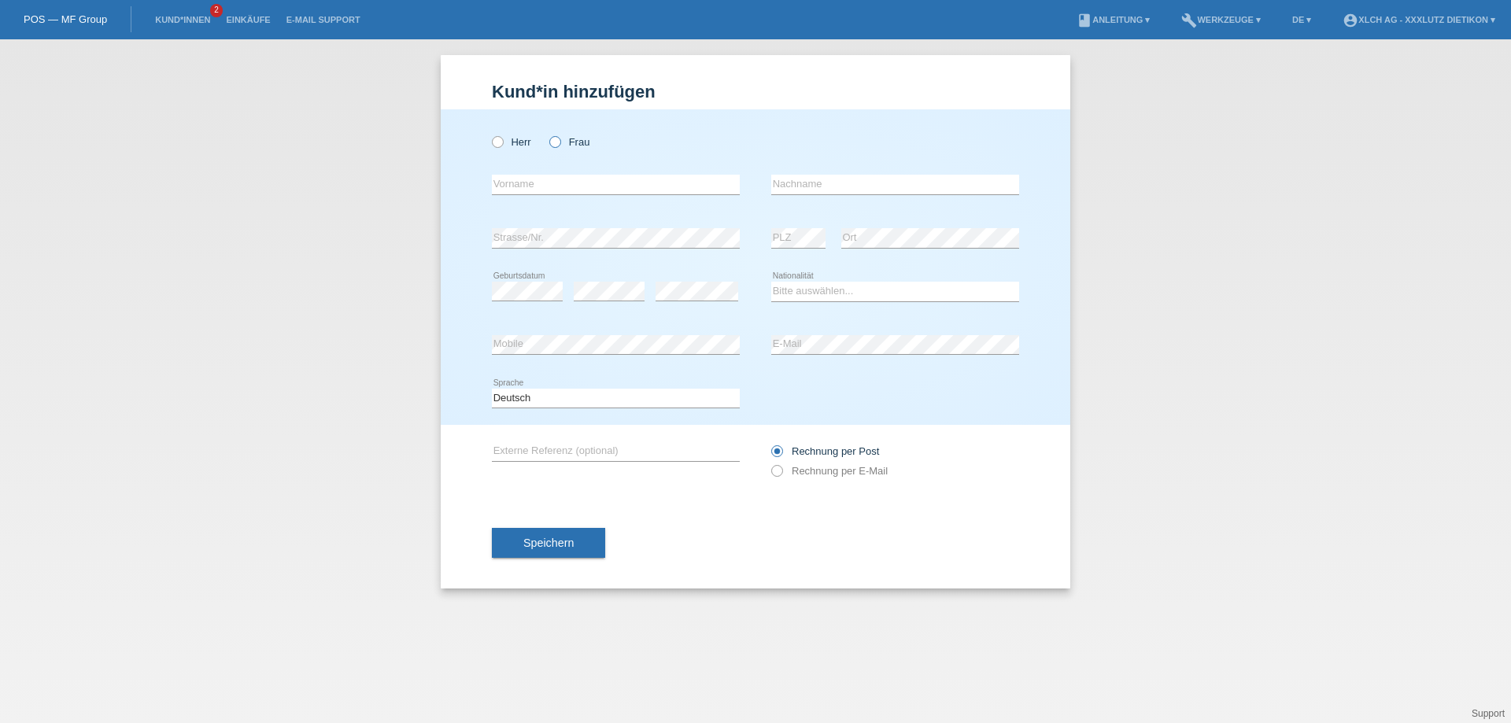
click at [547, 134] on icon at bounding box center [547, 134] width 0 height 0
click at [560, 142] on input "Frau" at bounding box center [554, 141] width 10 height 10
radio input "true"
click at [562, 174] on div "error Vorname" at bounding box center [616, 185] width 248 height 54
click at [562, 176] on input "text" at bounding box center [616, 185] width 248 height 20
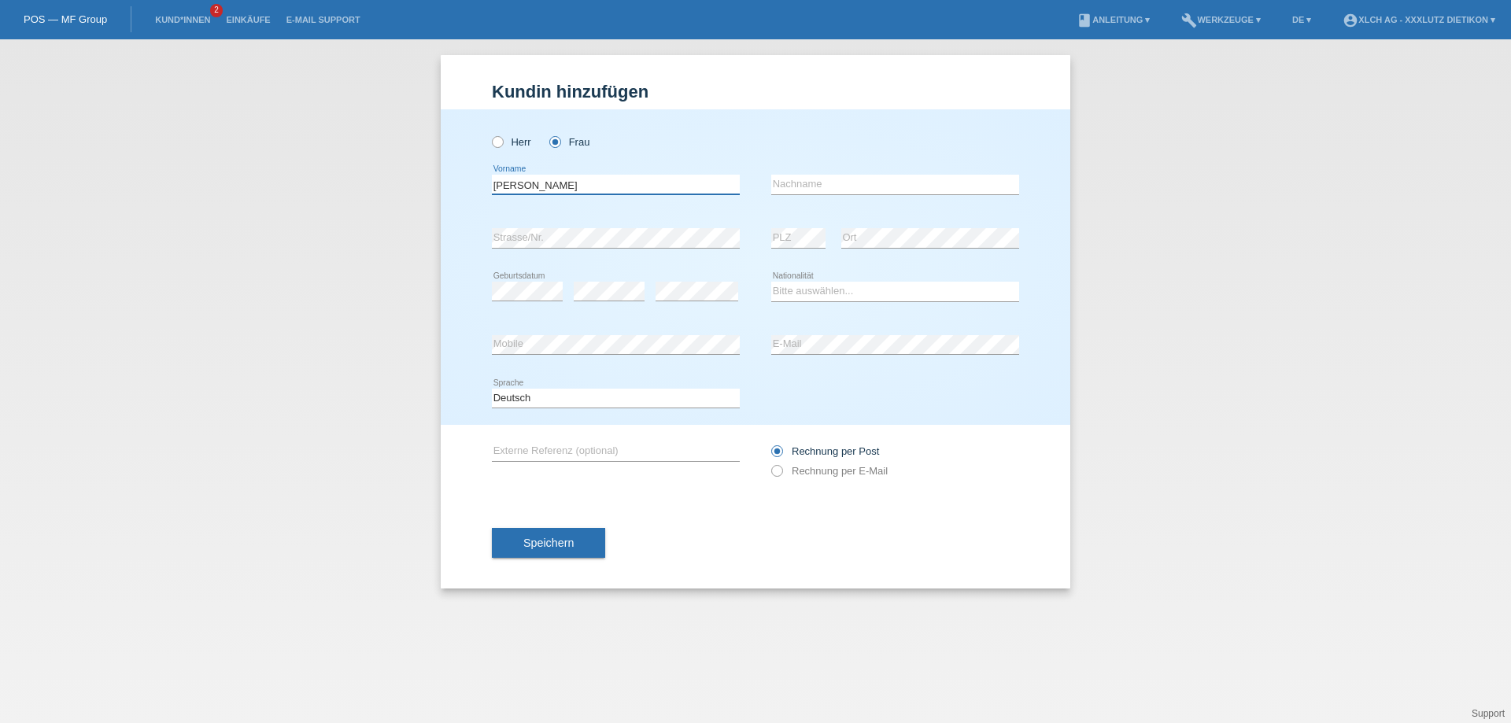
type input "[PERSON_NAME]"
click at [785, 185] on input "text" at bounding box center [895, 185] width 248 height 20
type input "_"
type input "Digori"
click at [861, 287] on select "Bitte auswählen... Schweiz Deutschland Liechtenstein Österreich ------------ Af…" at bounding box center [895, 291] width 248 height 19
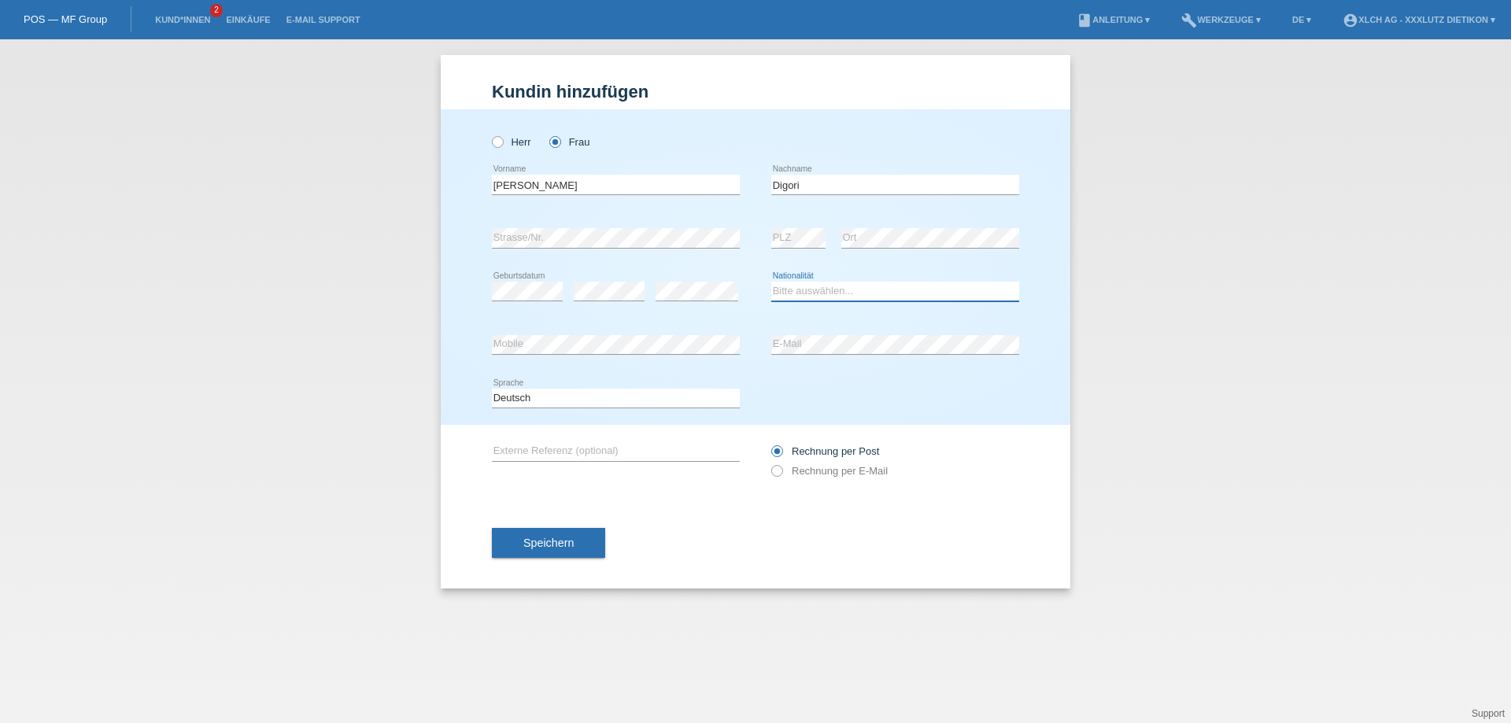
select select "RO"
click at [771, 282] on select "Bitte auswählen... Schweiz Deutschland Liechtenstein Österreich ------------ Af…" at bounding box center [895, 291] width 248 height 19
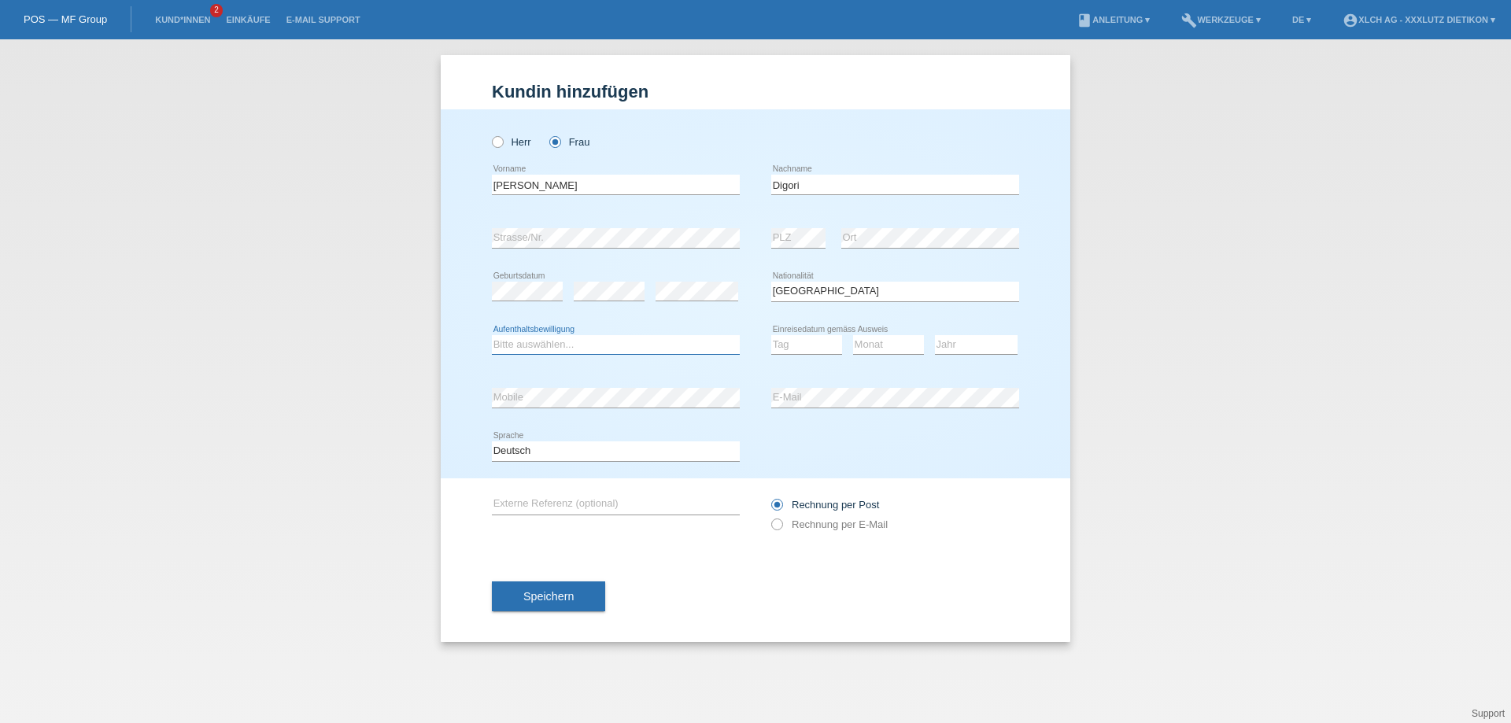
click at [625, 342] on select "Bitte auswählen... C B B - Flüchtlingsstatus Andere" at bounding box center [616, 344] width 248 height 19
select select "B"
click at [492, 335] on select "Bitte auswählen... C B B - Flüchtlingsstatus Andere" at bounding box center [616, 344] width 248 height 19
click at [790, 346] on select "Tag 01 02 03 04 05 06 07 08 09 10 11" at bounding box center [806, 344] width 71 height 19
select select "07"
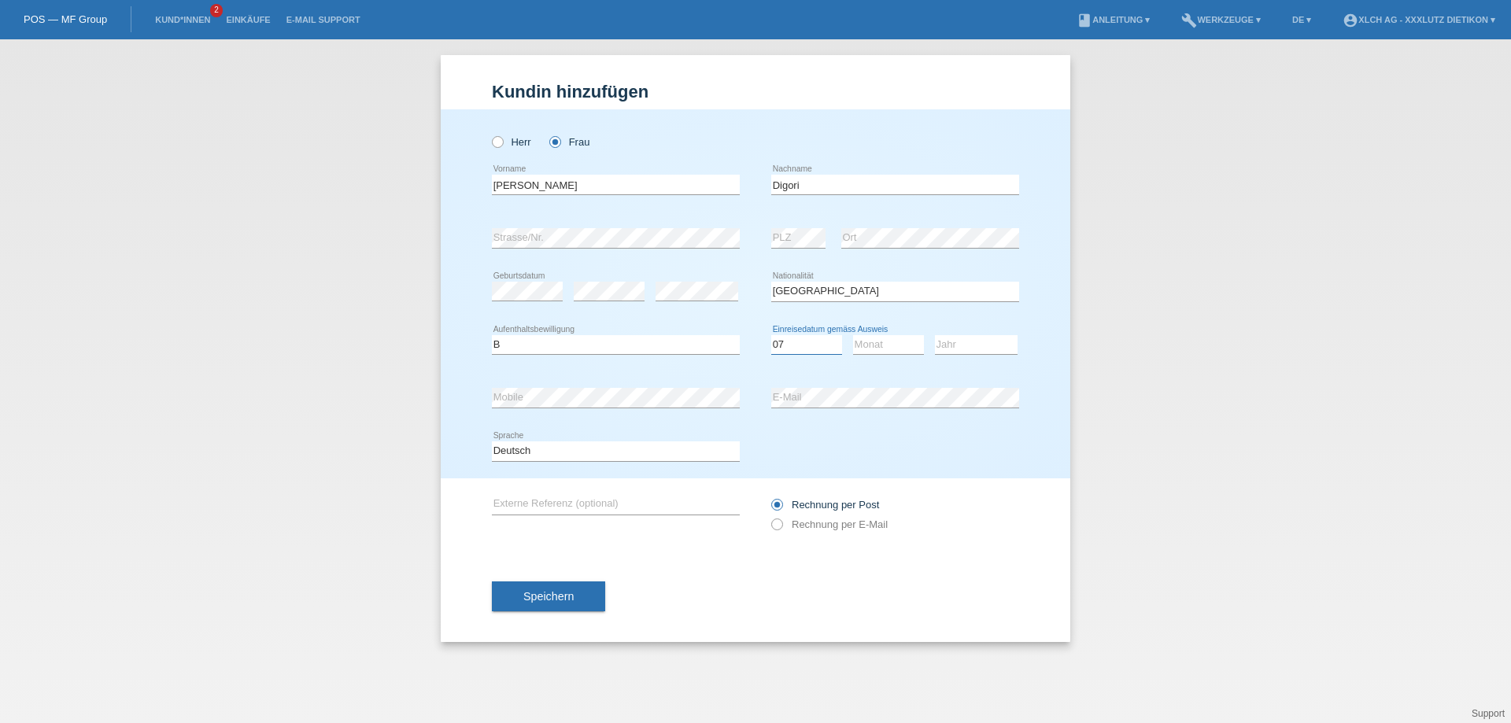
click at [771, 335] on select "Tag 01 02 03 04 05 06 07 08 09 10 11" at bounding box center [806, 344] width 71 height 19
click at [874, 348] on select "Monat 01 02 03 04 05 06 07 08 09 10 11" at bounding box center [888, 344] width 71 height 19
select select "08"
click at [853, 335] on select "Monat 01 02 03 04 05 06 07 08 09 10 11" at bounding box center [888, 344] width 71 height 19
click at [955, 345] on select "Jahr 2025 2024 2023 2022 2021 2020 2019 2018 2017 2016 2015 2014 2013 2012 2011…" at bounding box center [976, 344] width 83 height 19
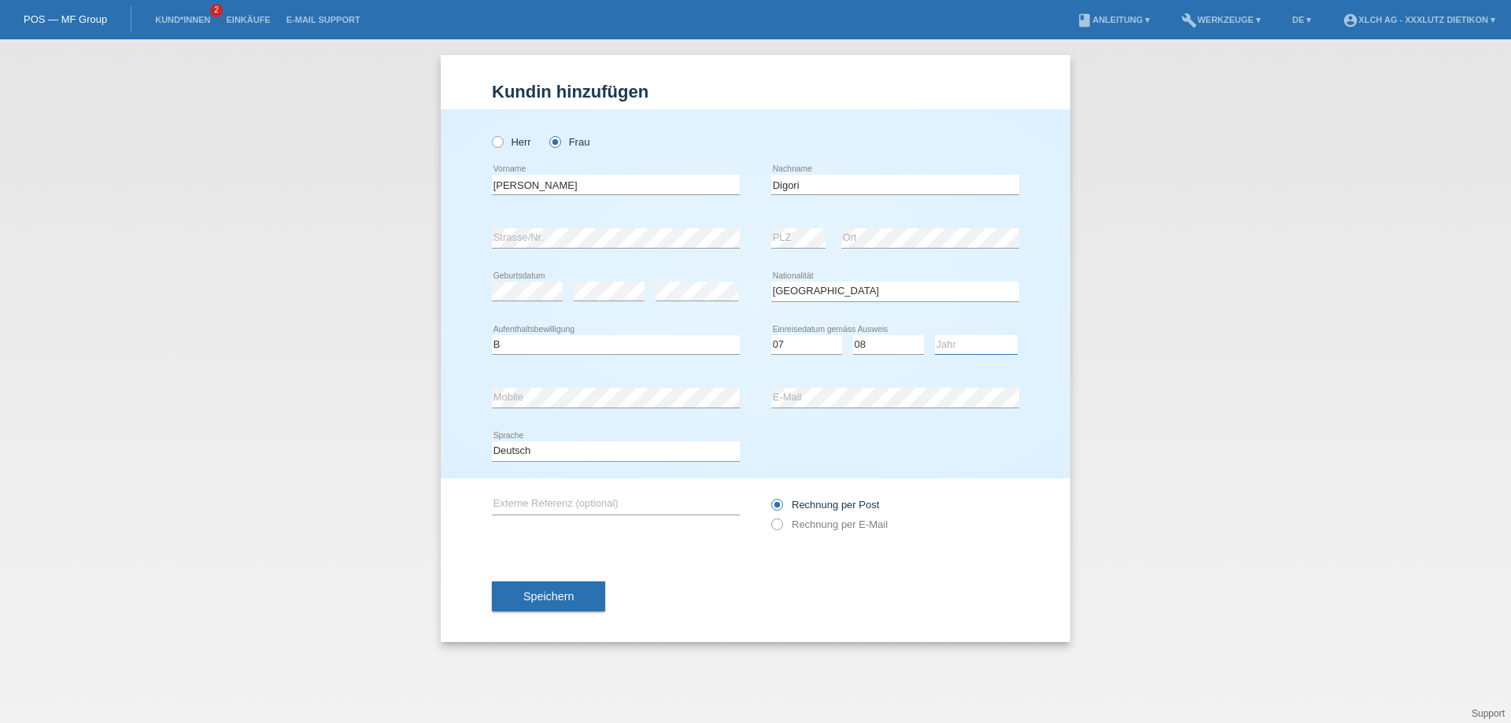
select select "2019"
click at [935, 335] on select "Jahr 2025 2024 2023 2022 2021 2020 2019 2018 2017 2016 2015 2014 2013 2012 2011…" at bounding box center [976, 344] width 83 height 19
click at [769, 516] on icon at bounding box center [769, 516] width 0 height 0
click at [772, 524] on input "Rechnung per E-Mail" at bounding box center [776, 529] width 10 height 20
radio input "true"
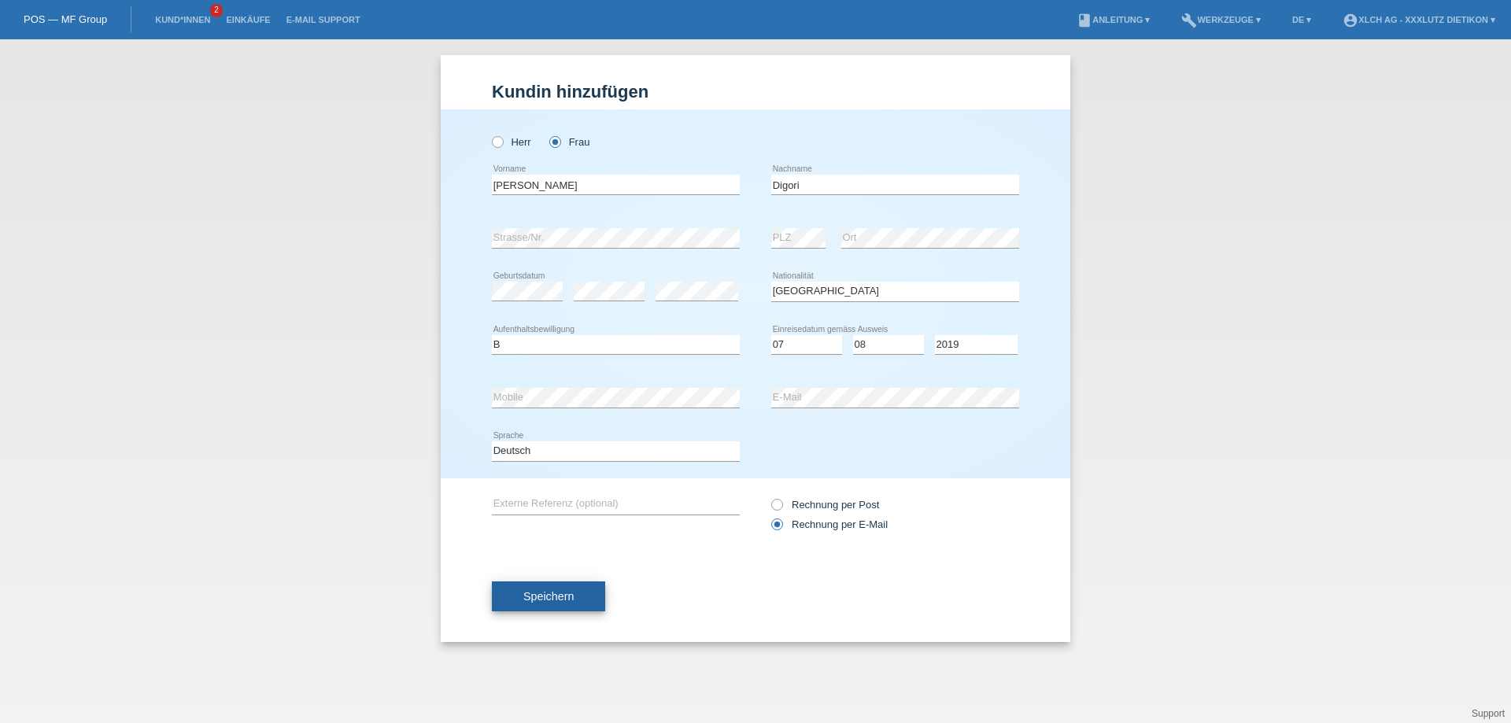
click at [564, 591] on span "Speichern" at bounding box center [548, 596] width 50 height 13
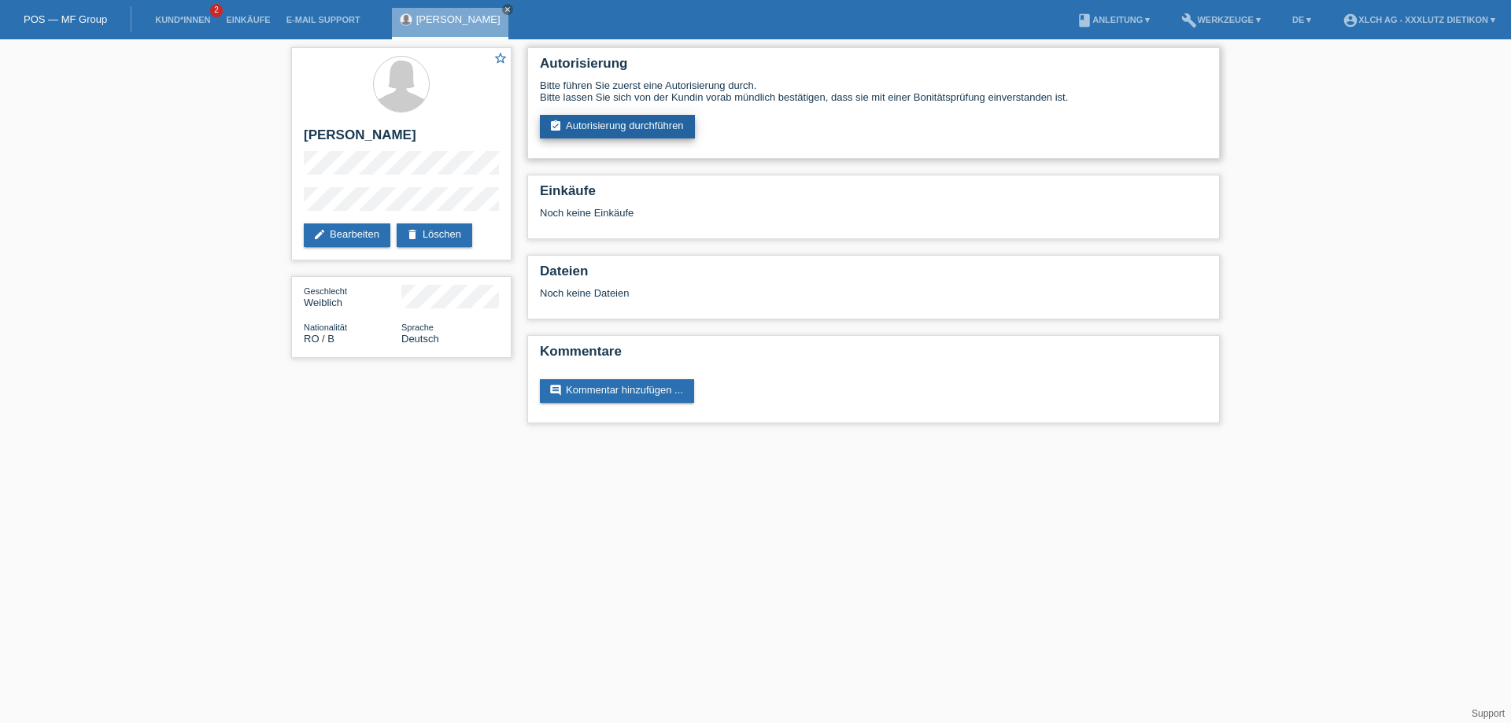
click at [659, 119] on link "assignment_turned_in Autorisierung durchführen" at bounding box center [617, 127] width 155 height 24
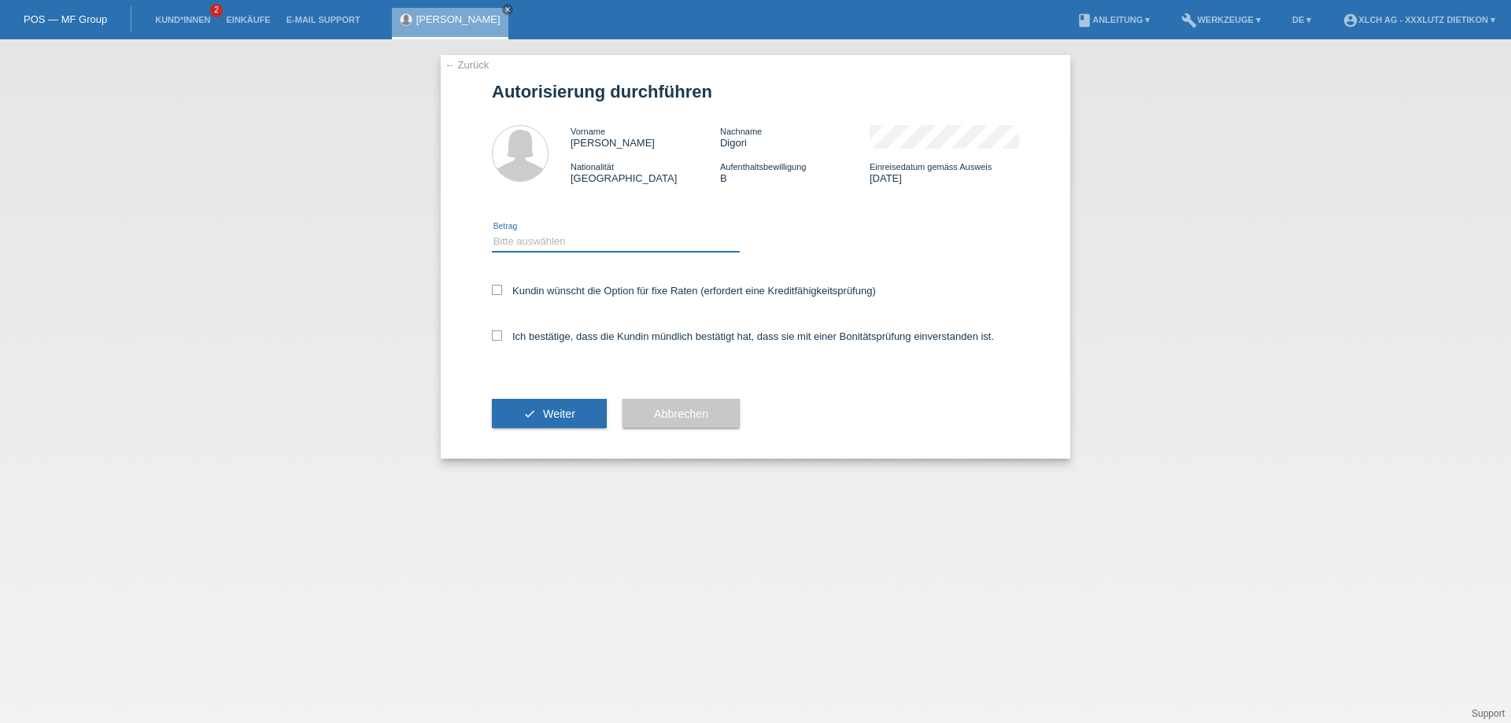
click at [631, 239] on select "Bitte auswählen CHF 1.00 - CHF 499.00 CHF 500.00 - CHF 1'999.00 CHF 2'000.00 - …" at bounding box center [616, 241] width 248 height 19
select select "3"
click at [492, 232] on select "Bitte auswählen CHF 1.00 - CHF 499.00 CHF 500.00 - CHF 1'999.00 CHF 2'000.00 - …" at bounding box center [616, 241] width 248 height 19
click at [498, 335] on icon at bounding box center [497, 336] width 10 height 10
click at [498, 335] on input "Ich bestätige, dass die Kundin mündlich bestätigt hat, dass sie mit einer Bonit…" at bounding box center [497, 336] width 10 height 10
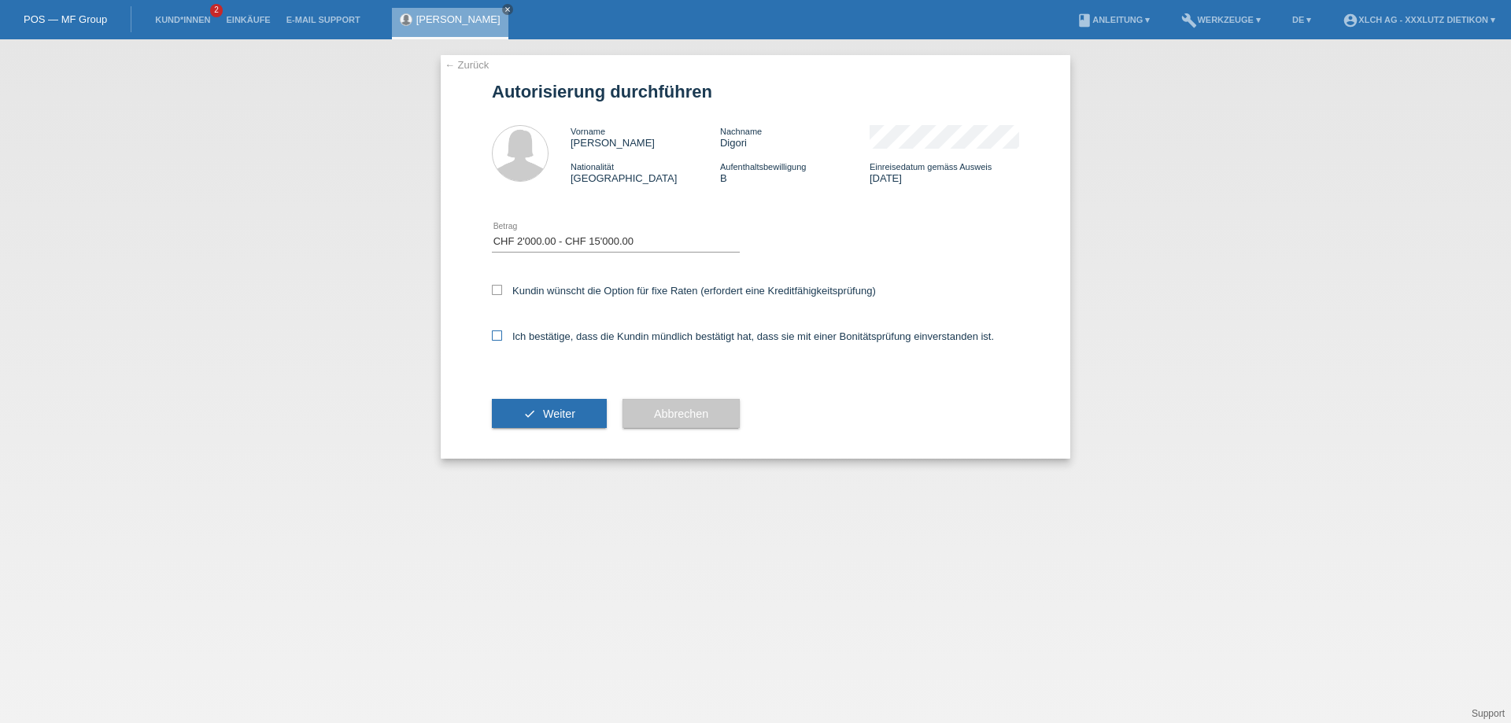
checkbox input "true"
click at [555, 415] on span "Weiter" at bounding box center [559, 414] width 32 height 13
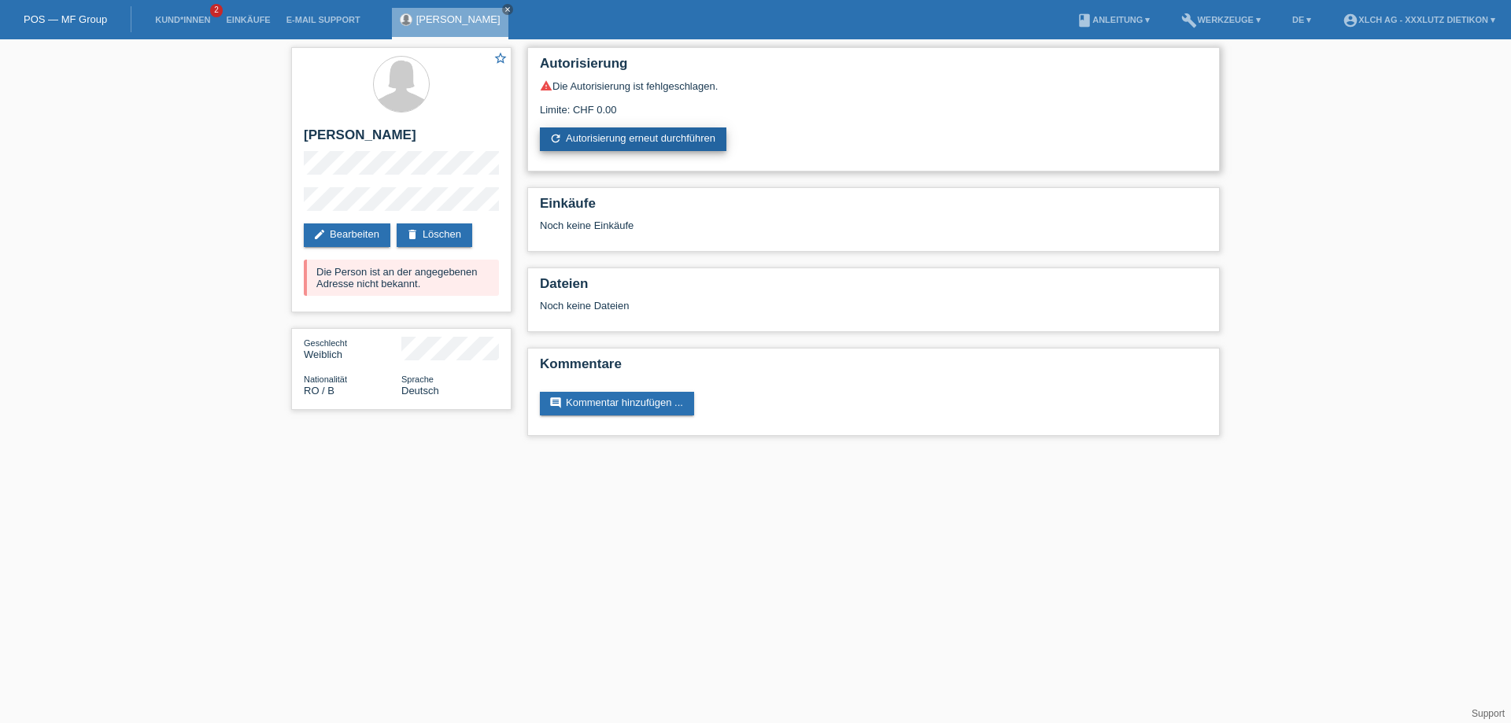
click at [628, 137] on link "refresh Autorisierung erneut durchführen" at bounding box center [633, 140] width 187 height 24
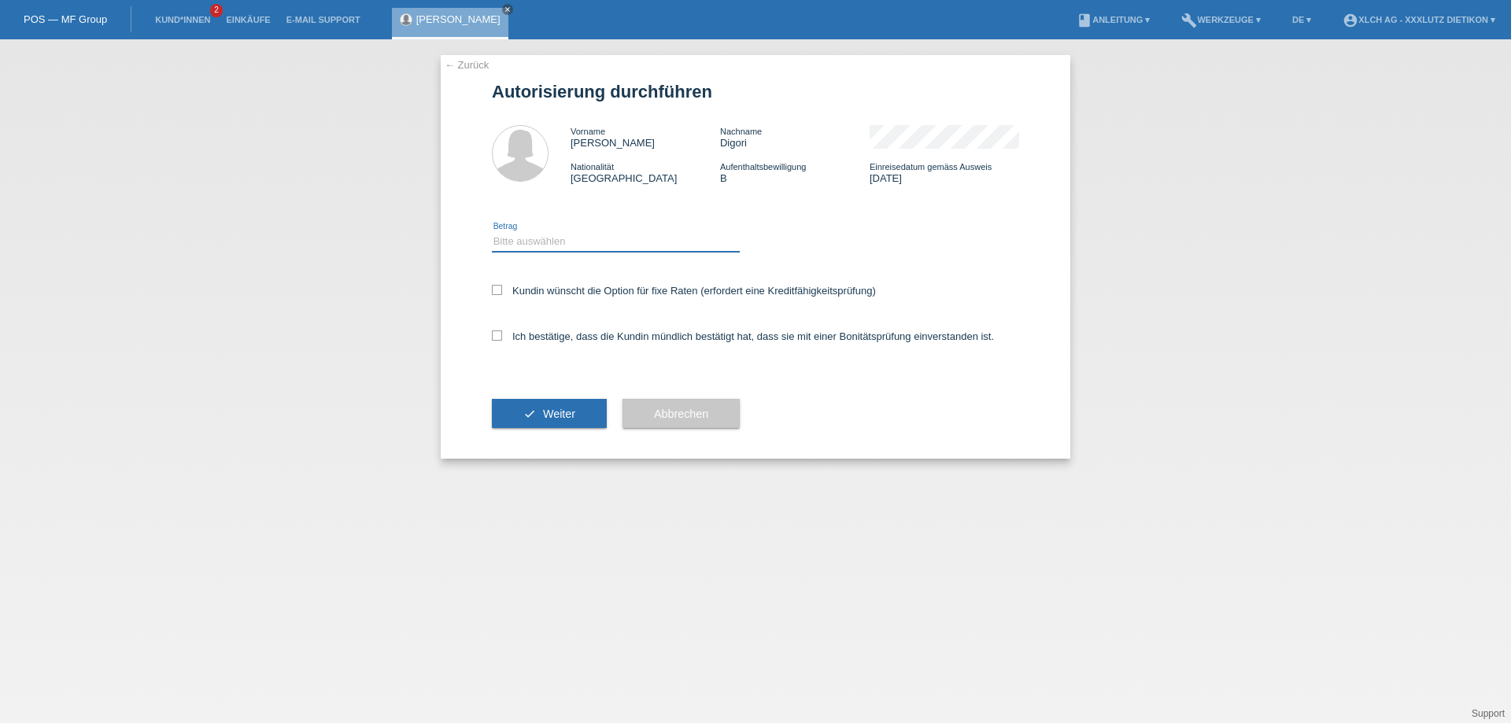
click at [631, 241] on select "Bitte auswählen CHF 1.00 - CHF 499.00 CHF 500.00 - CHF 1'999.00 CHF 2'000.00 - …" at bounding box center [616, 241] width 248 height 19
select select "3"
click at [492, 232] on select "Bitte auswählen CHF 1.00 - CHF 499.00 CHF 500.00 - CHF 1'999.00 CHF 2'000.00 - …" at bounding box center [616, 241] width 248 height 19
click at [496, 337] on icon at bounding box center [497, 336] width 10 height 10
click at [496, 337] on input "Ich bestätige, dass die Kundin mündlich bestätigt hat, dass sie mit einer Bonit…" at bounding box center [497, 336] width 10 height 10
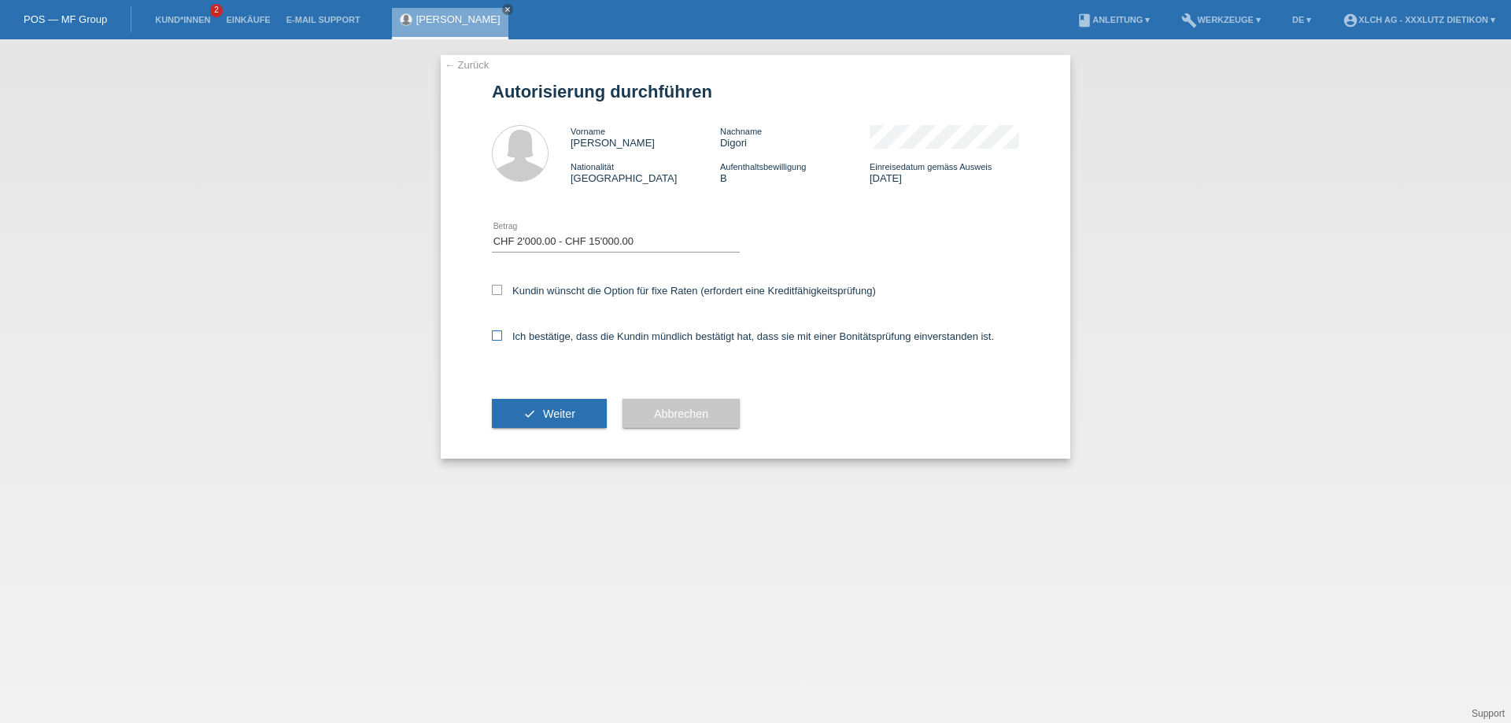
checkbox input "true"
click at [557, 410] on span "Weiter" at bounding box center [559, 414] width 32 height 13
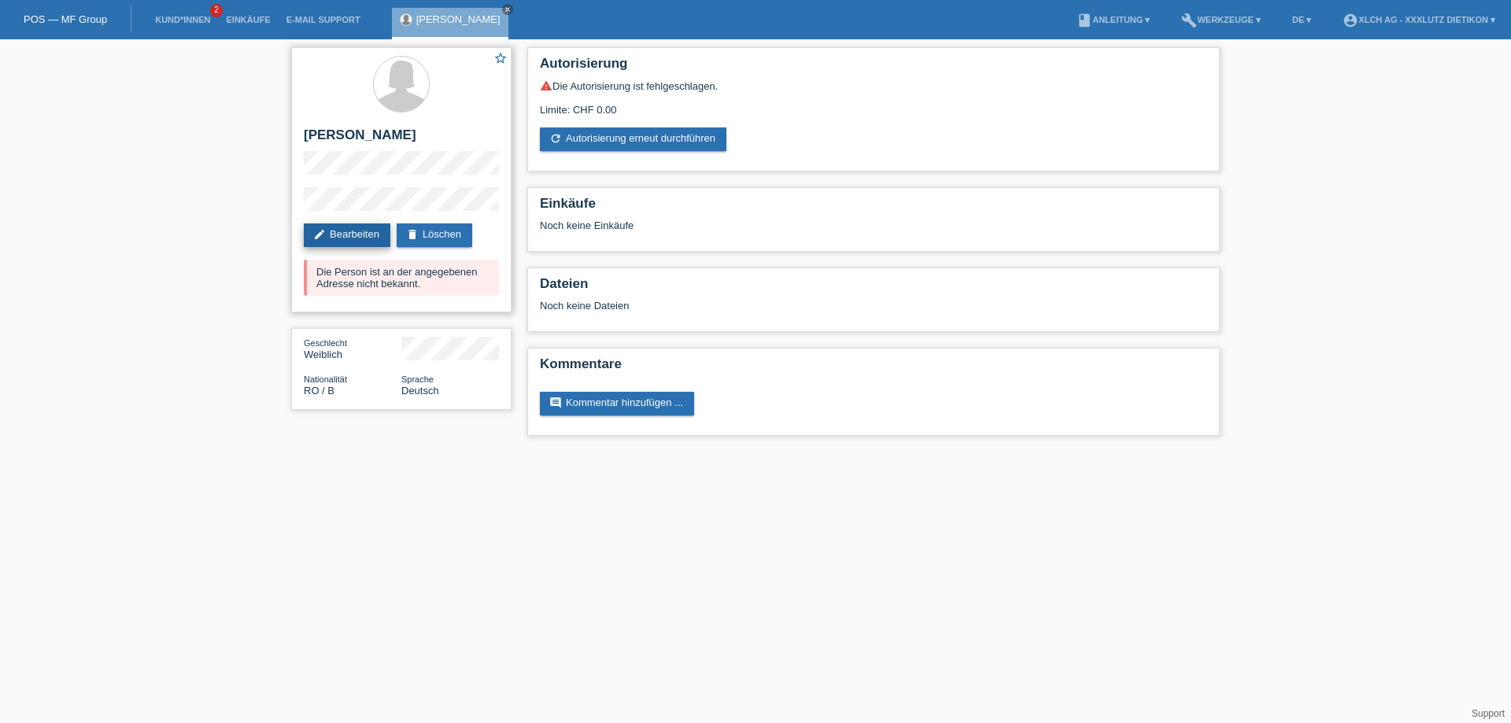
click at [353, 231] on link "edit Bearbeiten" at bounding box center [347, 236] width 87 height 24
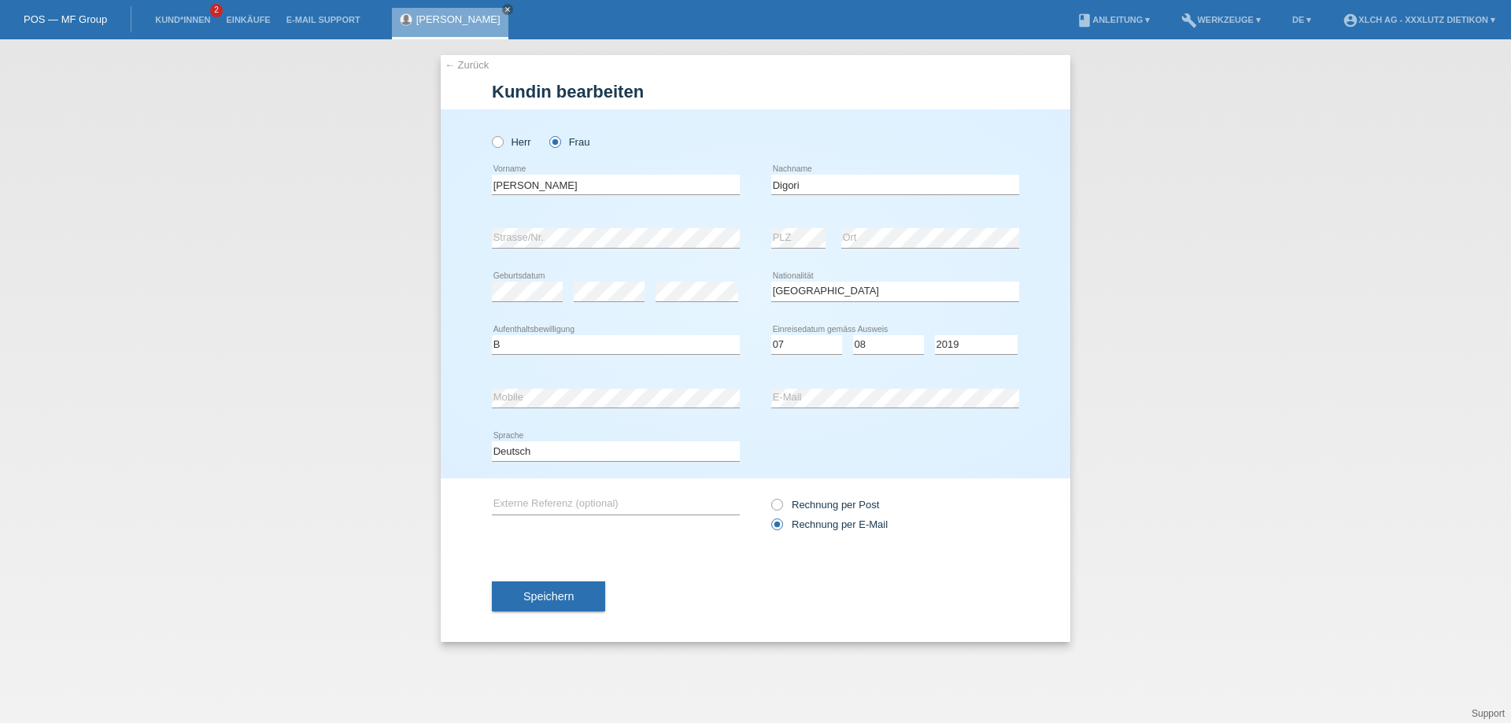
select select "RO"
select select "B"
select select "07"
select select "08"
select select "2019"
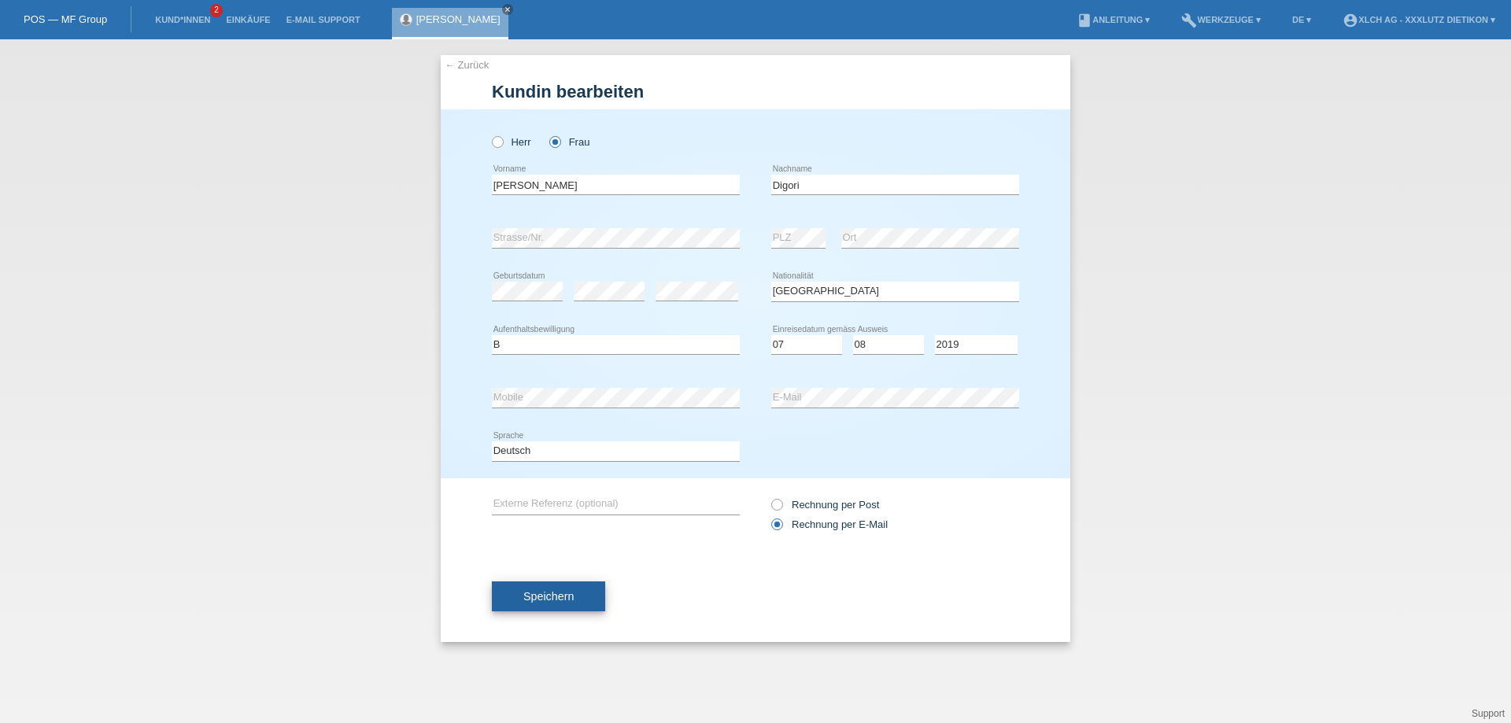
click at [524, 595] on span "Speichern" at bounding box center [548, 596] width 50 height 13
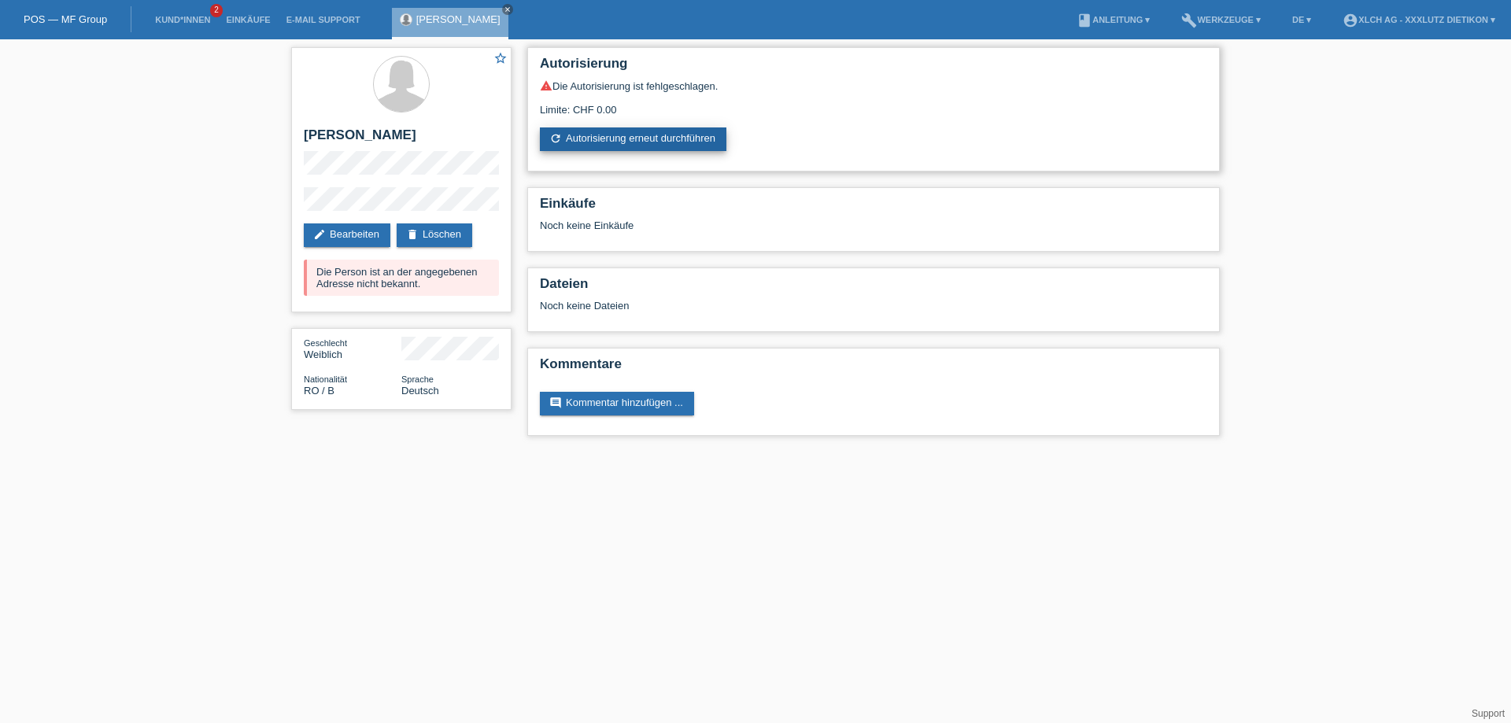
click at [598, 137] on link "refresh Autorisierung erneut durchführen" at bounding box center [633, 140] width 187 height 24
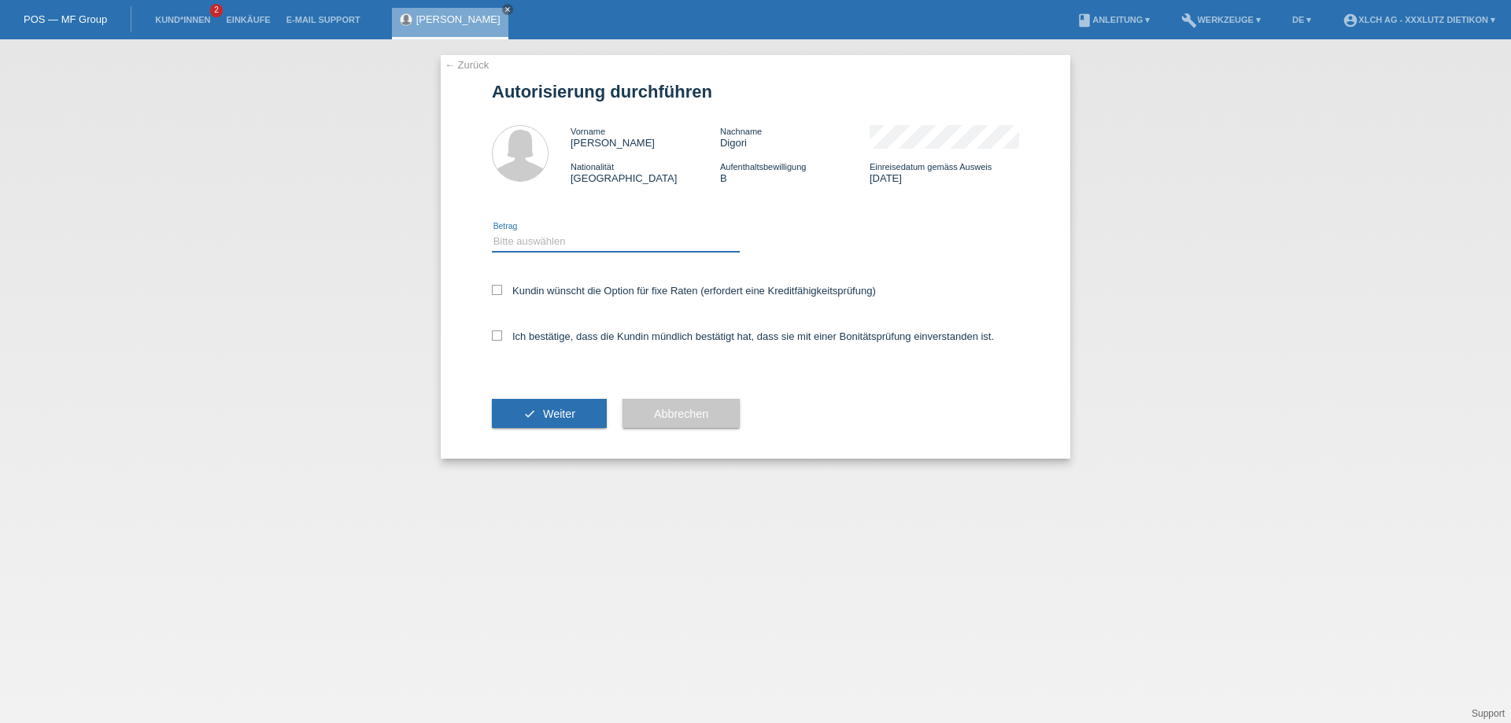
click at [597, 244] on select "Bitte auswählen CHF 1.00 - CHF 499.00 CHF 500.00 - CHF 1'999.00 CHF 2'000.00 - …" at bounding box center [616, 241] width 248 height 19
select select "3"
click at [492, 232] on select "Bitte auswählen CHF 1.00 - CHF 499.00 CHF 500.00 - CHF 1'999.00 CHF 2'000.00 - …" at bounding box center [616, 241] width 248 height 19
click at [484, 328] on div "← Zurück Autorisierung durchführen Vorname [PERSON_NAME] Nachname Digori Nation…" at bounding box center [756, 257] width 630 height 404
click at [496, 338] on icon at bounding box center [497, 336] width 10 height 10
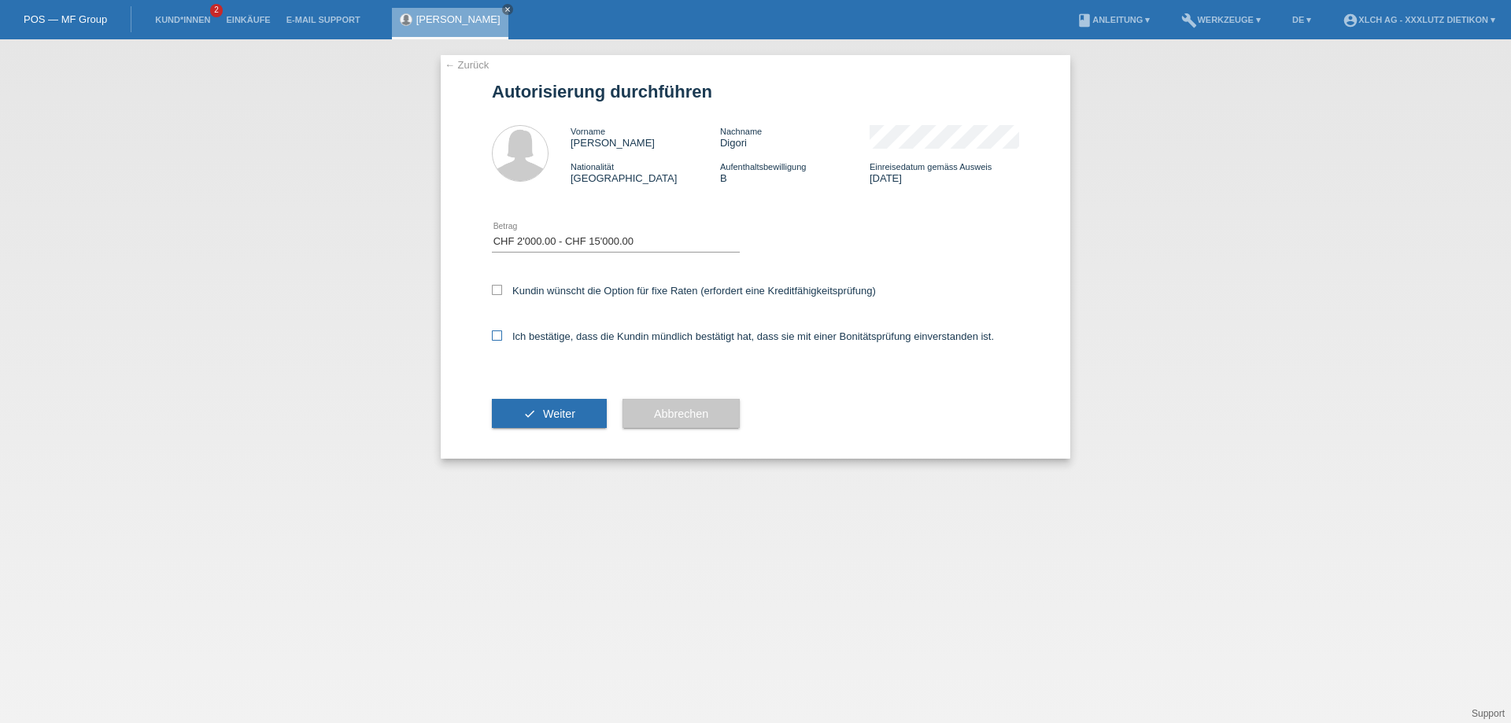
click at [496, 338] on input "Ich bestätige, dass die Kundin mündlich bestätigt hat, dass sie mit einer Bonit…" at bounding box center [497, 336] width 10 height 10
checkbox input "true"
click at [549, 417] on span "Weiter" at bounding box center [559, 414] width 32 height 13
